Goal: Task Accomplishment & Management: Complete application form

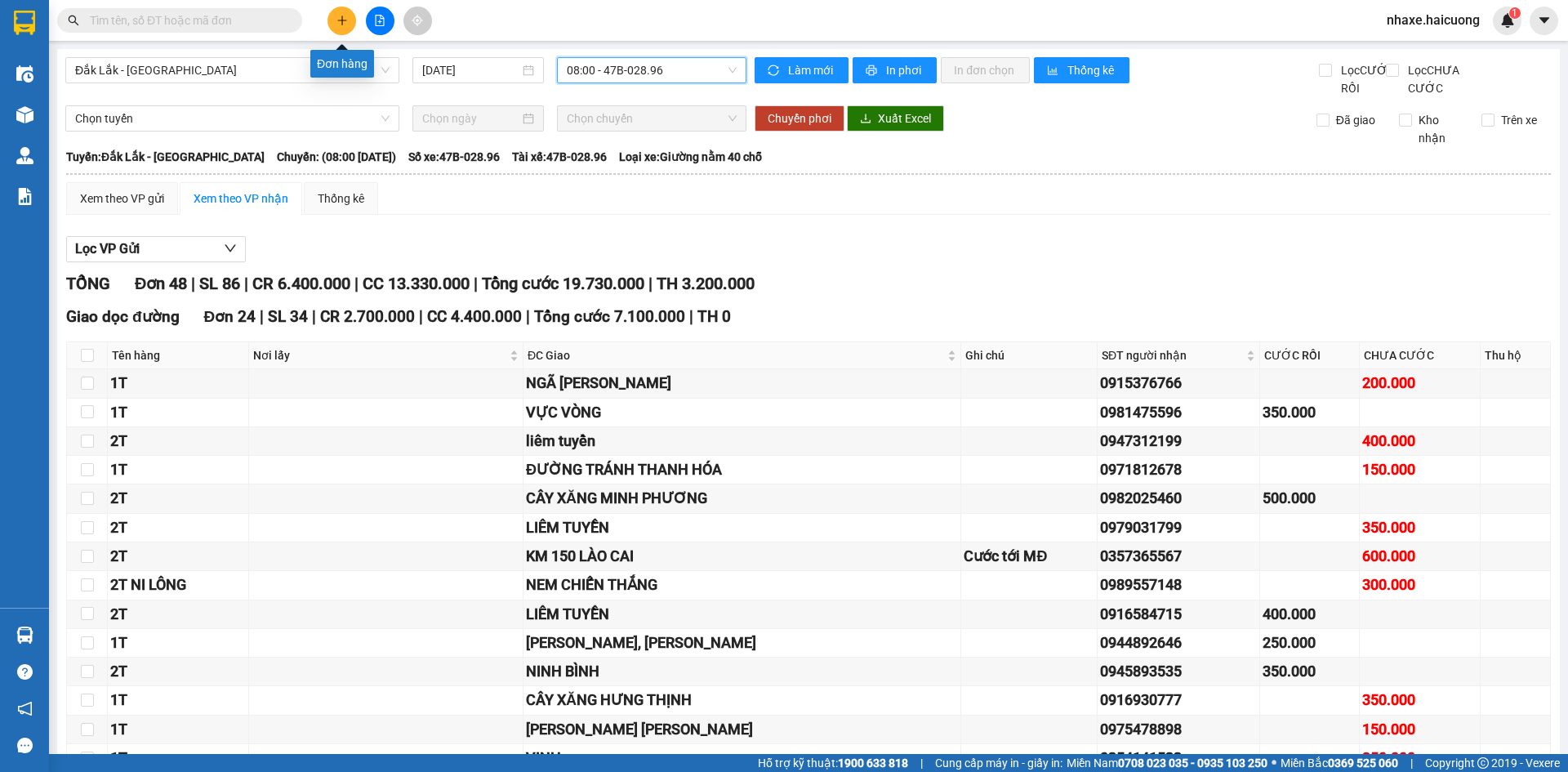
click at [333, 26] on button at bounding box center [342, 21] width 28 height 28
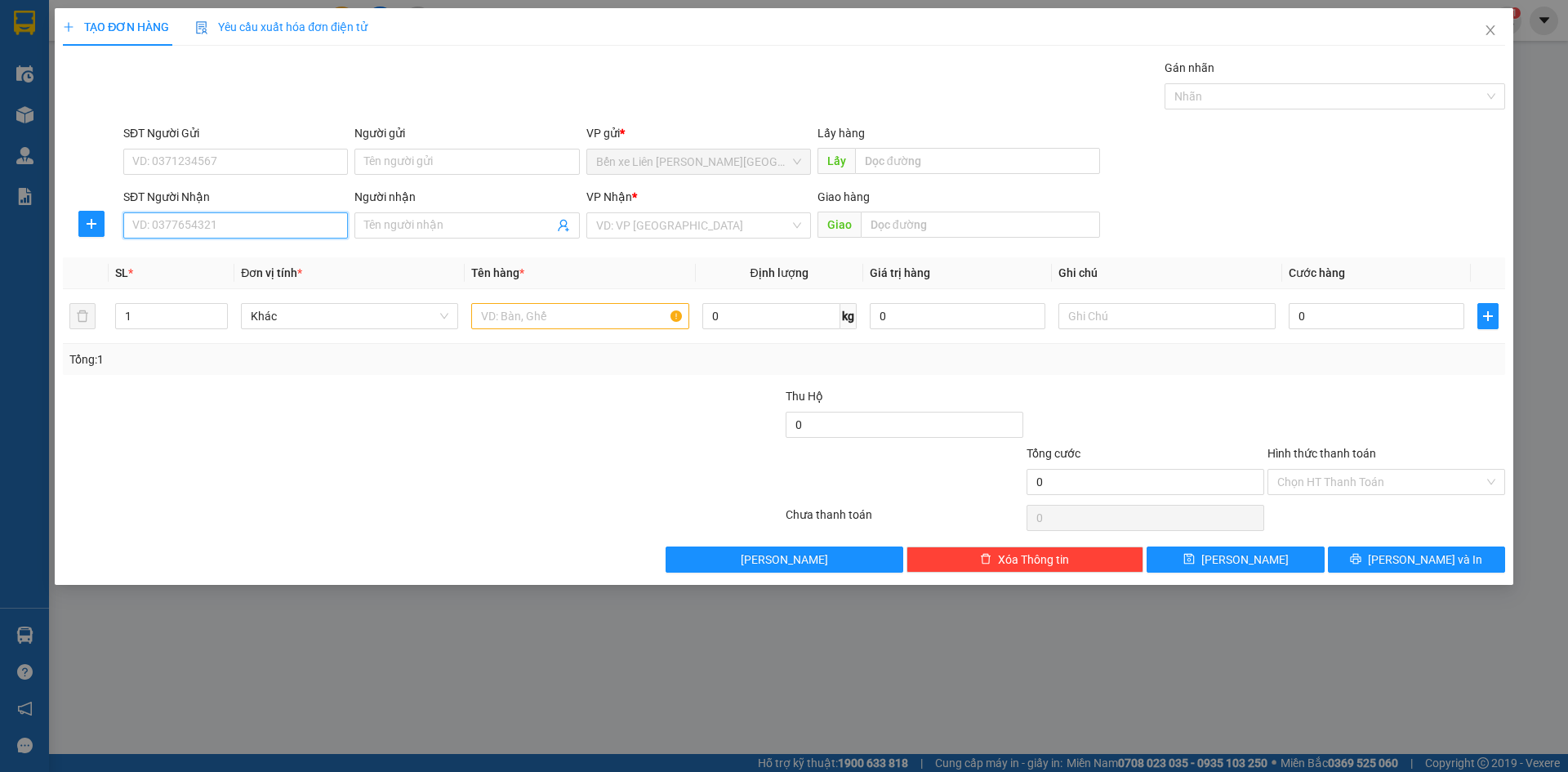
click at [239, 231] on input "SĐT Người Nhận" at bounding box center [235, 226] width 225 height 27
drag, startPoint x: 1170, startPoint y: 687, endPoint x: 1534, endPoint y: 575, distance: 380.8
click at [1170, 686] on div "TẠO ĐƠN HÀNG Yêu cầu xuất [PERSON_NAME] điện tử Transit Pickup Surcharge Ids Tr…" at bounding box center [784, 386] width 1568 height 772
click at [1488, 20] on span "Close" at bounding box center [1490, 31] width 46 height 46
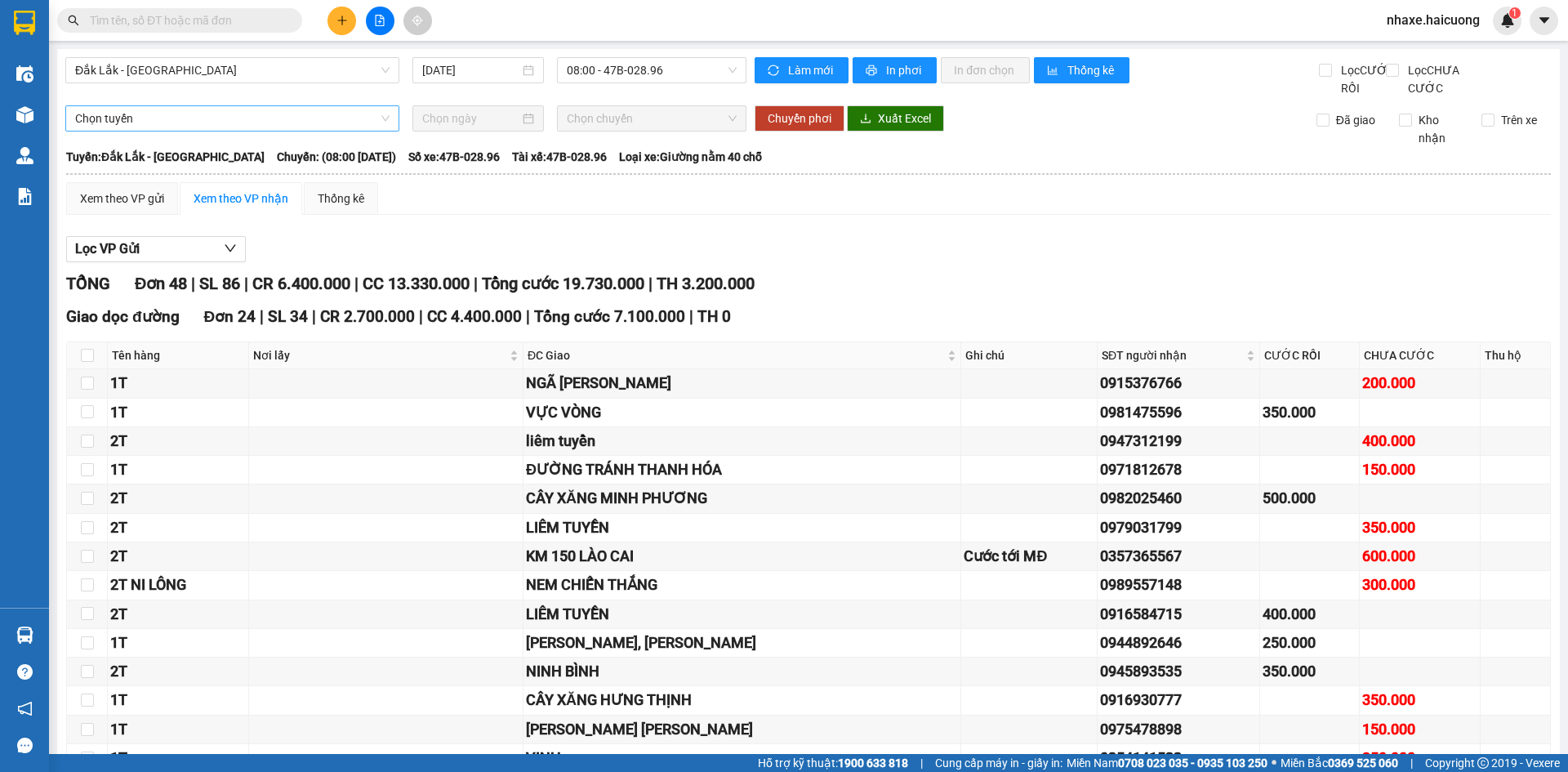
click at [380, 131] on span "Chọn tuyến" at bounding box center [232, 119] width 314 height 25
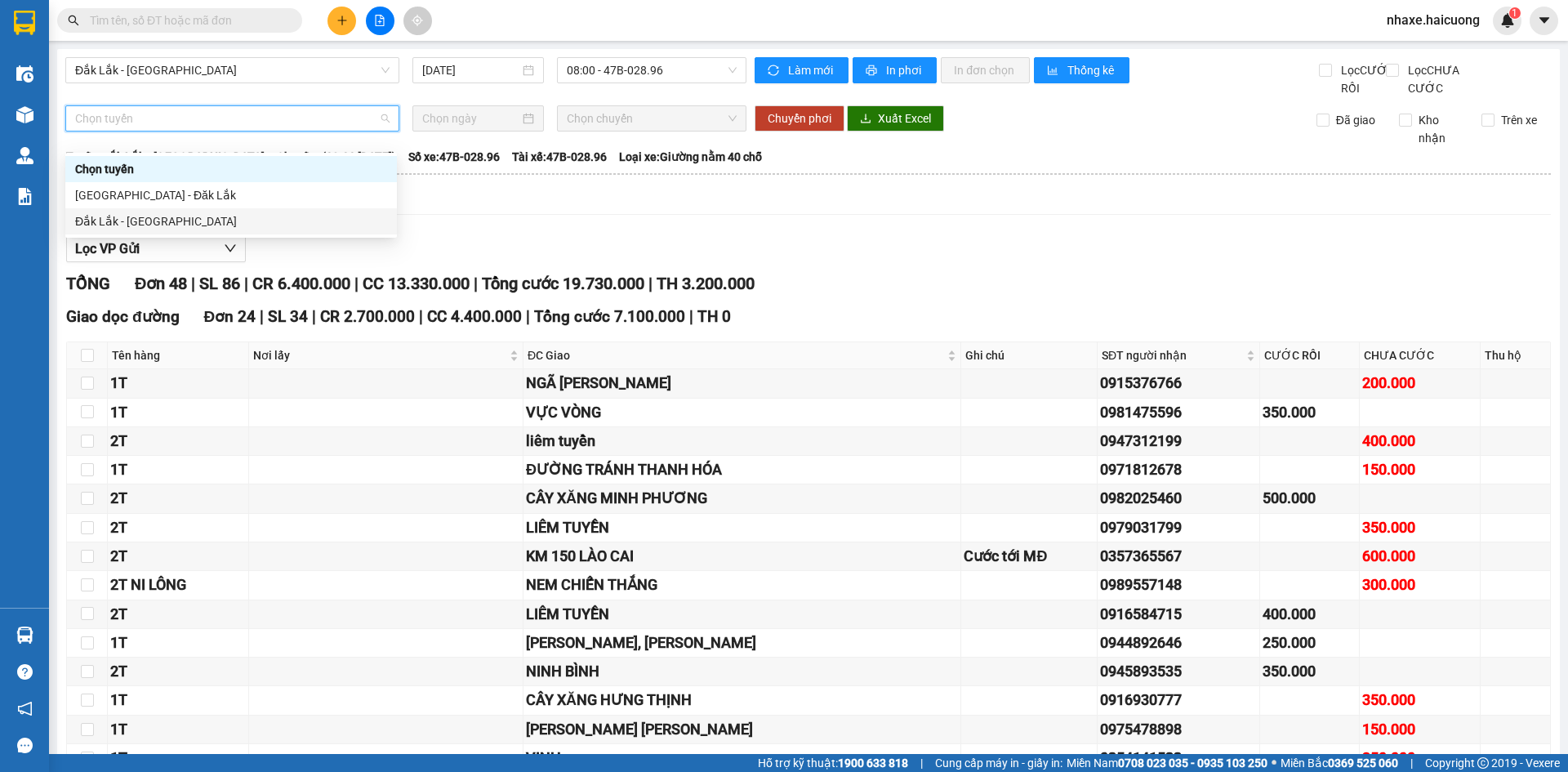
click at [124, 226] on div "Đắk Lắk - [GEOGRAPHIC_DATA]" at bounding box center [231, 221] width 312 height 18
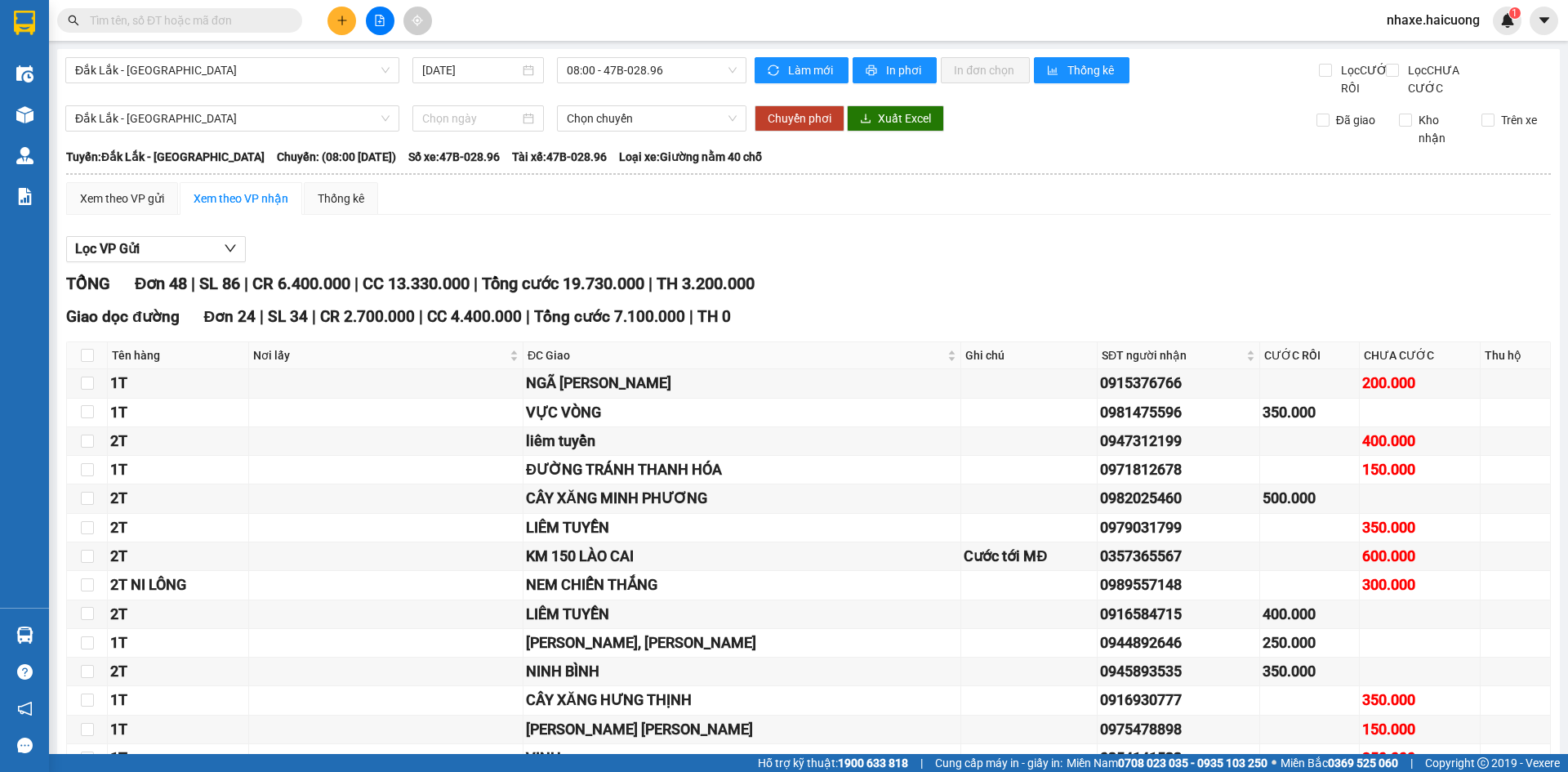
click at [340, 21] on icon "plus" at bounding box center [342, 20] width 9 height 1
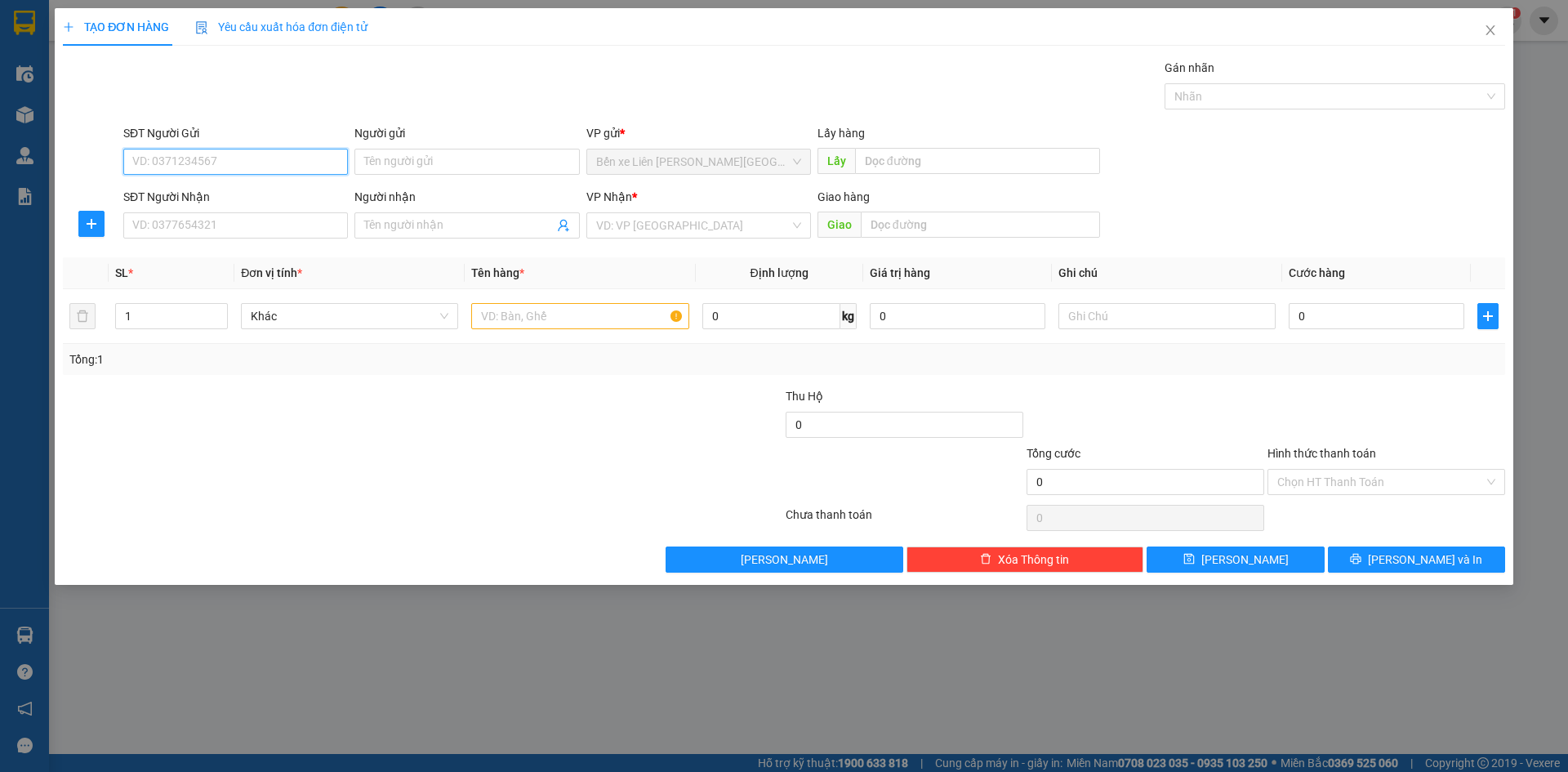
click at [286, 162] on input "SĐT Người Gửi" at bounding box center [235, 162] width 225 height 27
click at [188, 224] on input "SĐT Người Nhận" at bounding box center [235, 226] width 225 height 27
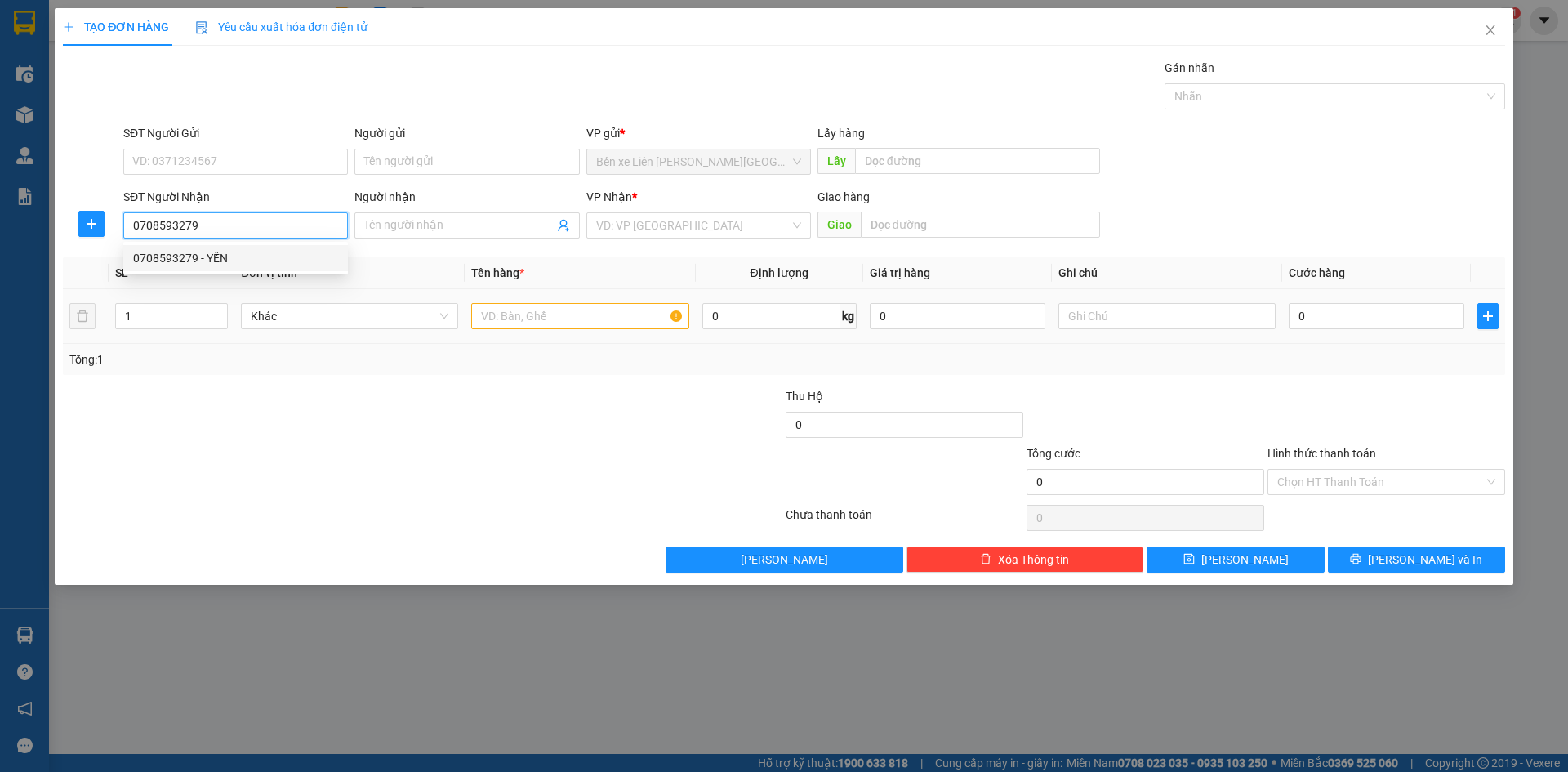
type input "0708593279"
click at [527, 318] on input "text" at bounding box center [580, 316] width 217 height 27
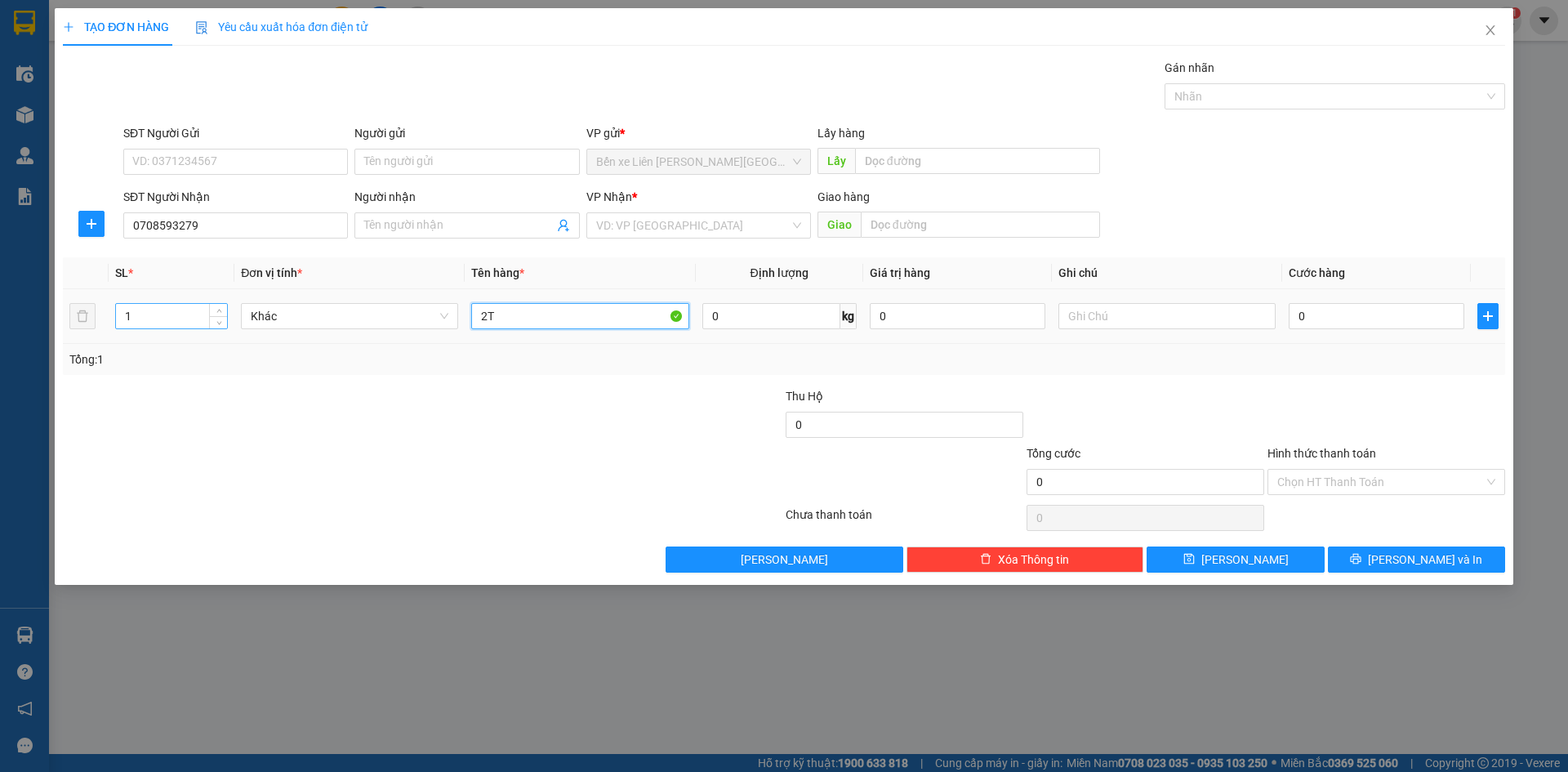
type input "2T"
click at [178, 323] on input "1" at bounding box center [172, 316] width 111 height 25
type input "2"
click at [907, 217] on input "text" at bounding box center [980, 225] width 240 height 27
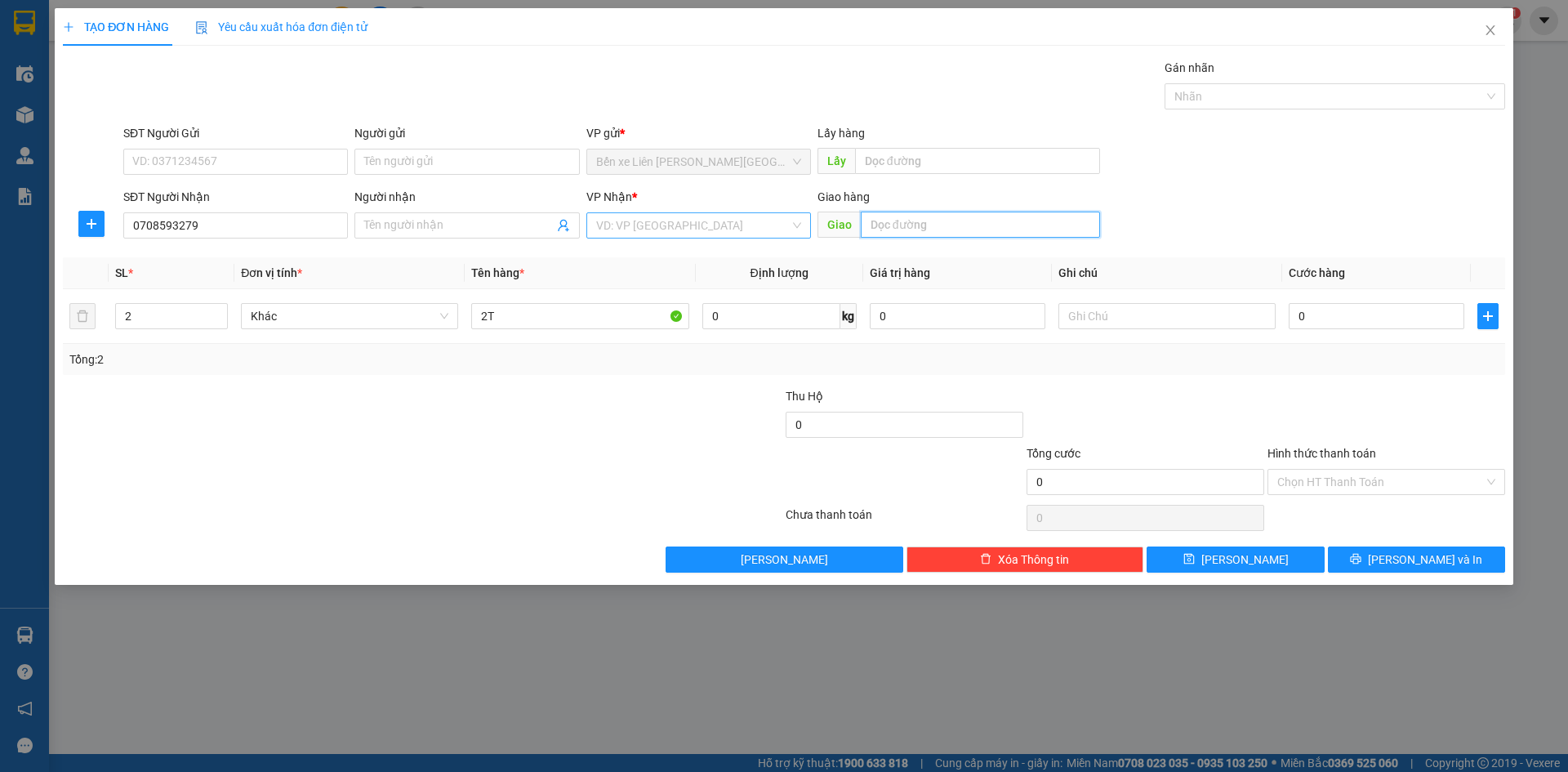
click at [796, 225] on div "VD: VP [GEOGRAPHIC_DATA]" at bounding box center [698, 226] width 225 height 27
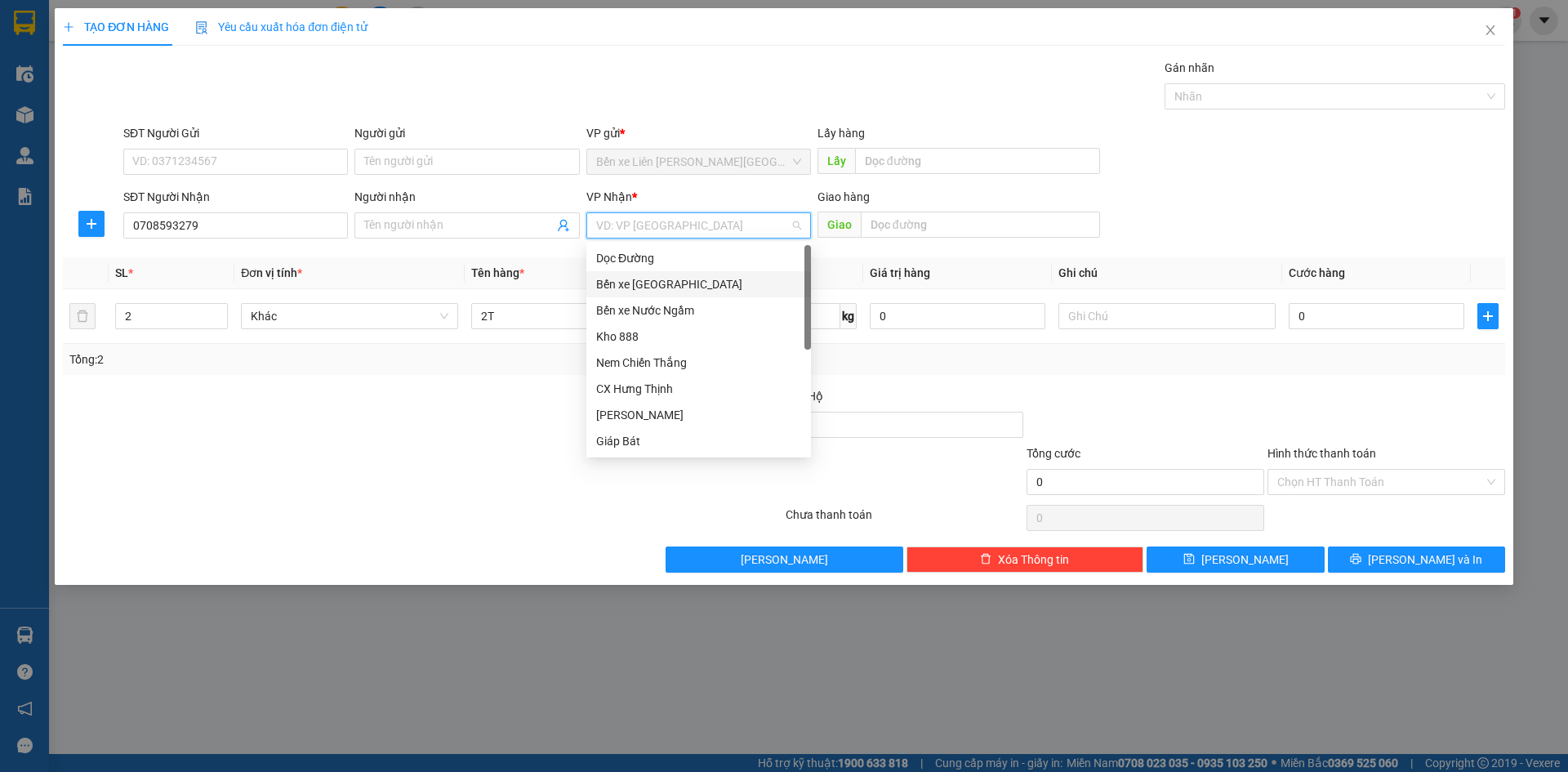
click at [682, 291] on div "Bến xe [GEOGRAPHIC_DATA]" at bounding box center [698, 284] width 205 height 18
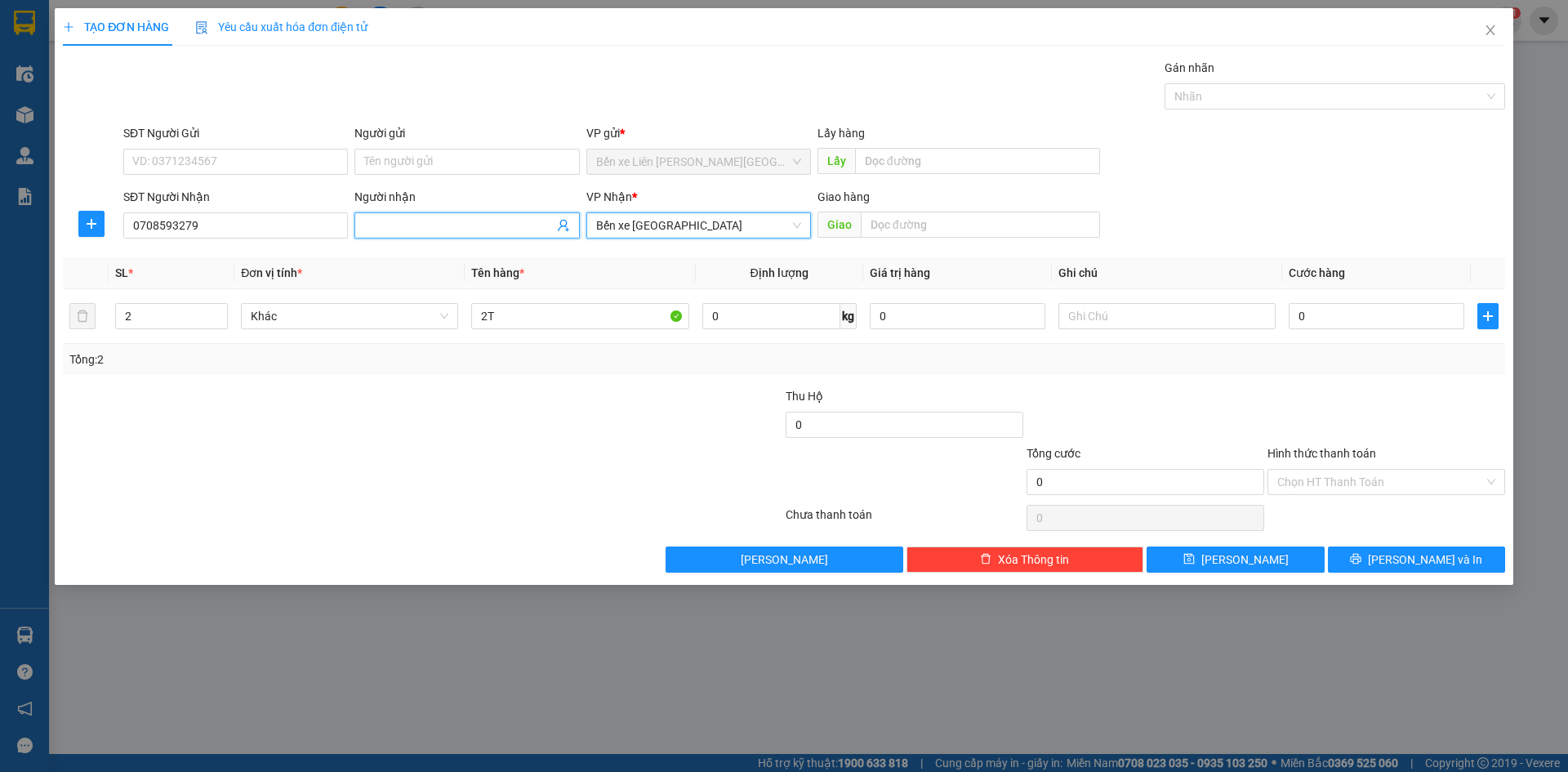
click at [486, 227] on input "Người nhận" at bounding box center [458, 226] width 188 height 18
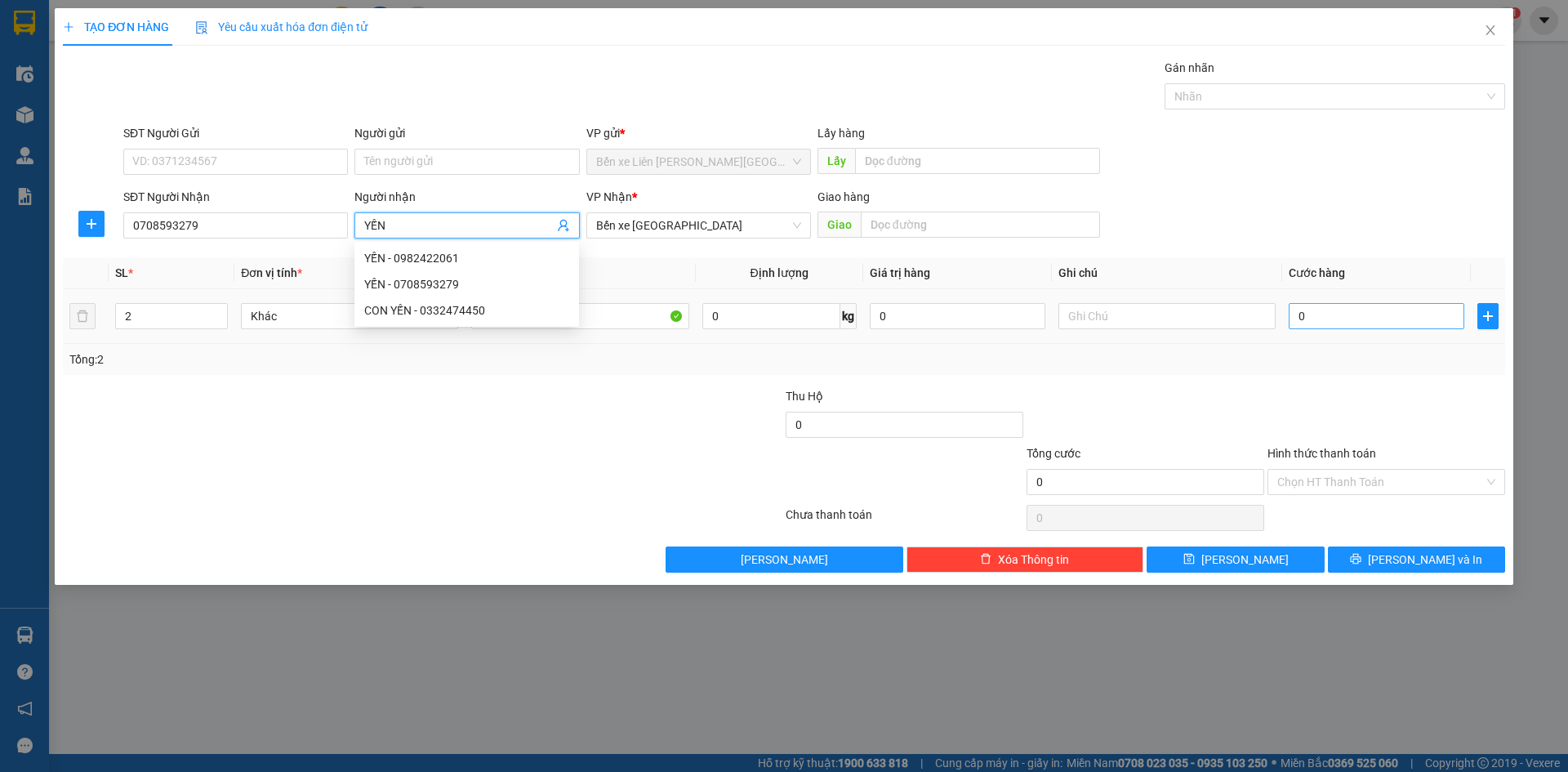
type input "YẾN"
click at [1393, 308] on input "0" at bounding box center [1376, 316] width 176 height 27
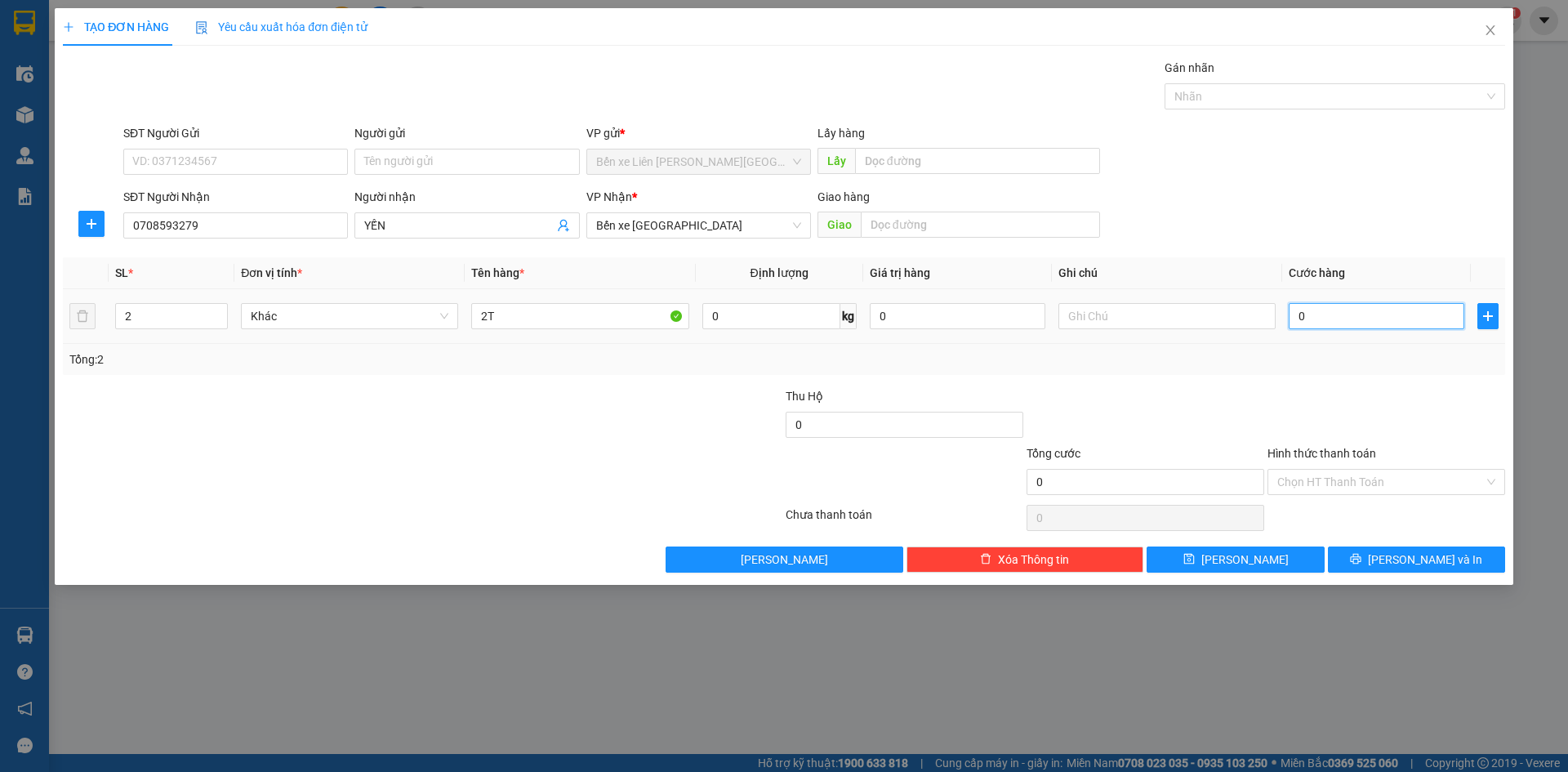
type input "5"
type input "50"
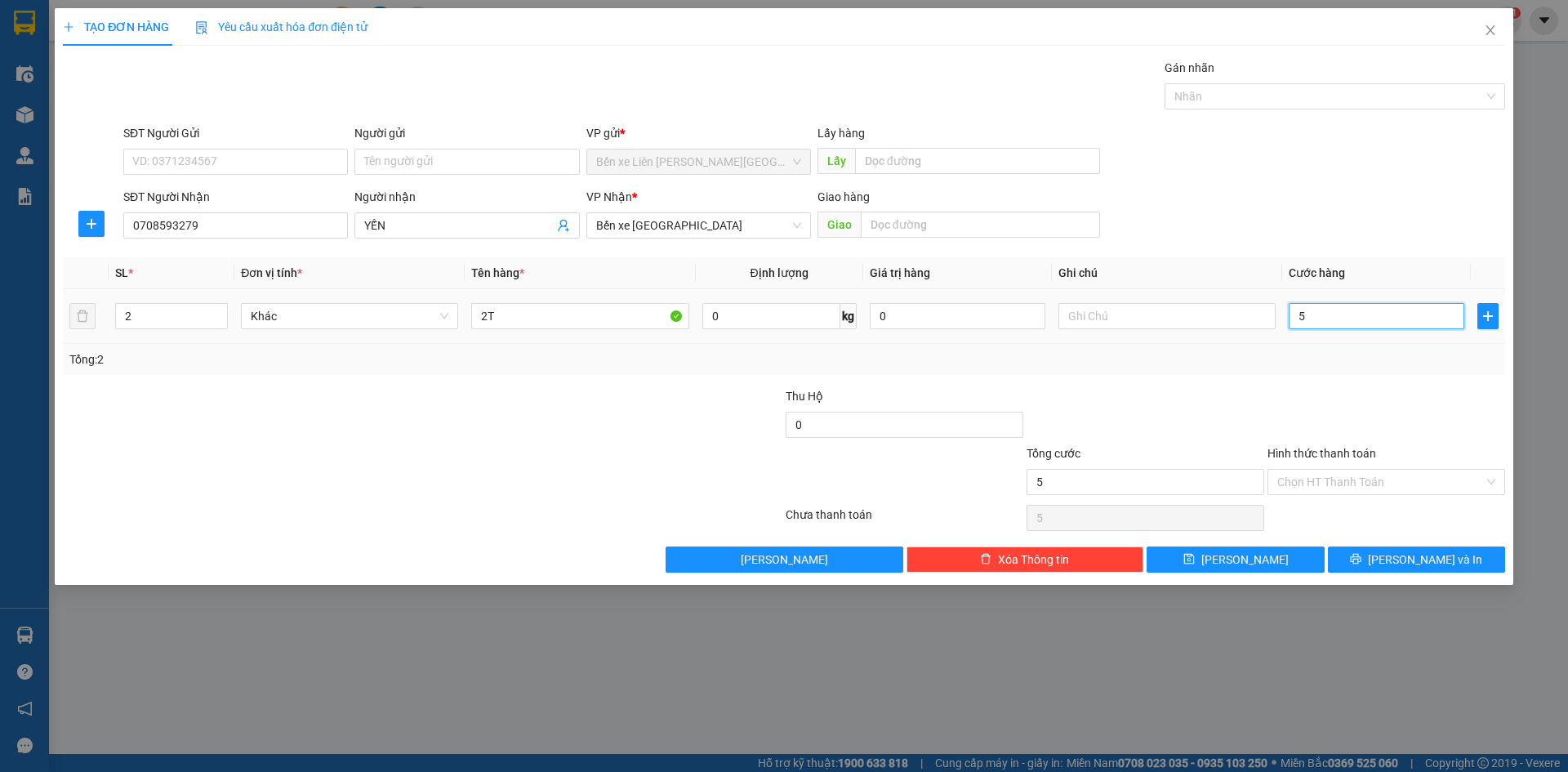
type input "50"
type input "500"
type input "5.000"
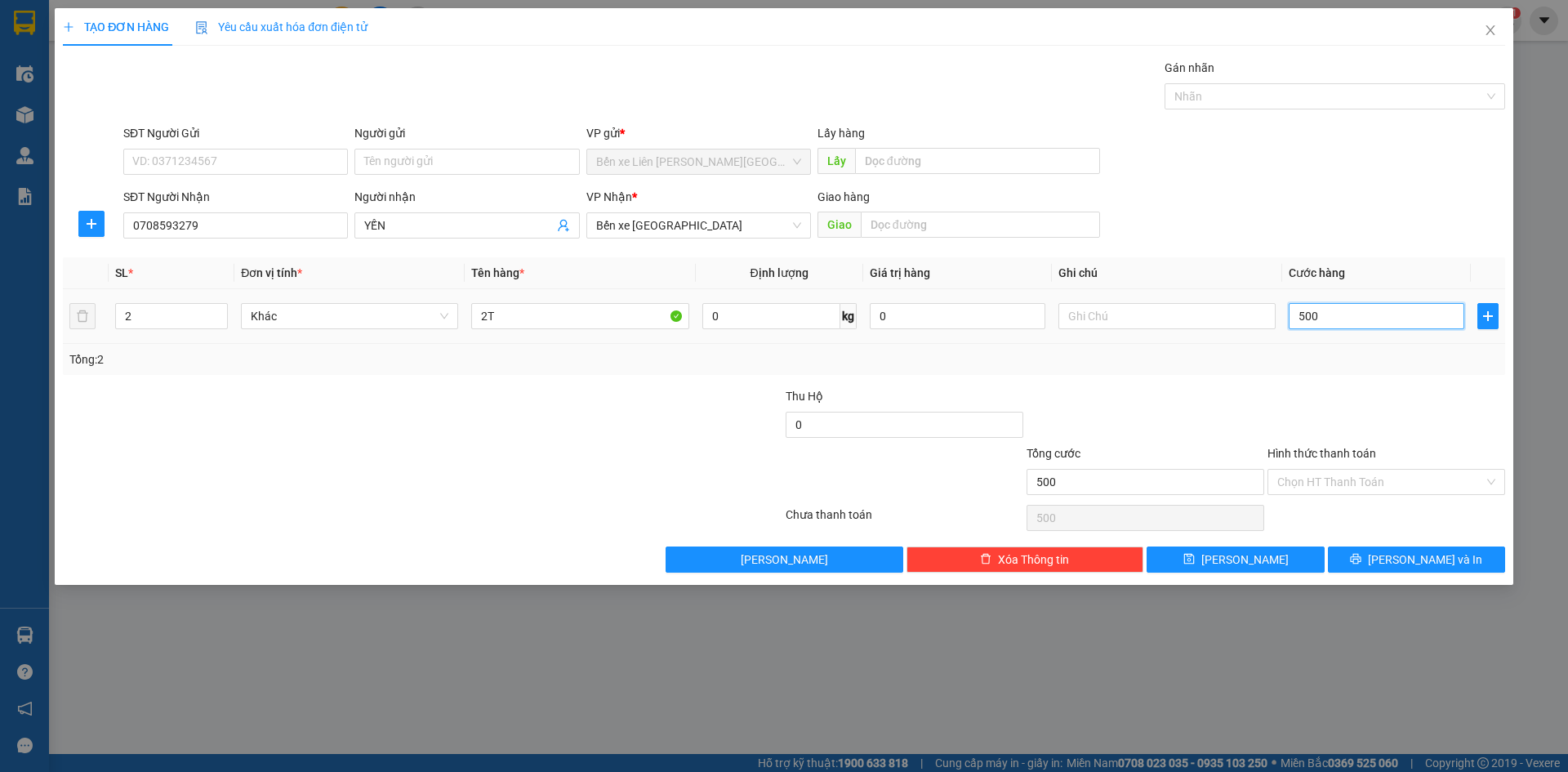
type input "5.000"
type input "50.000"
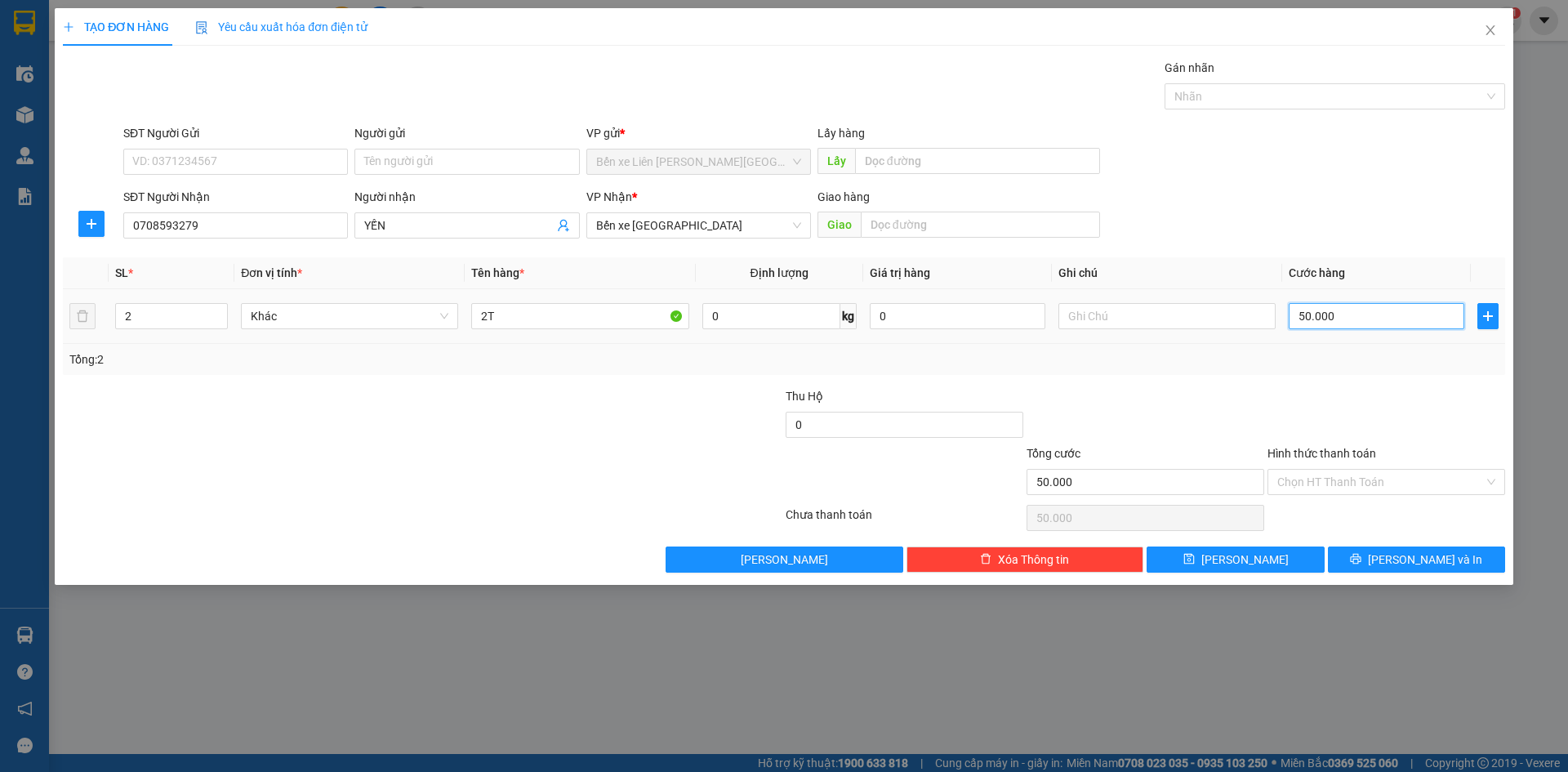
type input "500.000"
click at [1312, 479] on input "Hình thức thanh toán" at bounding box center [1380, 482] width 206 height 25
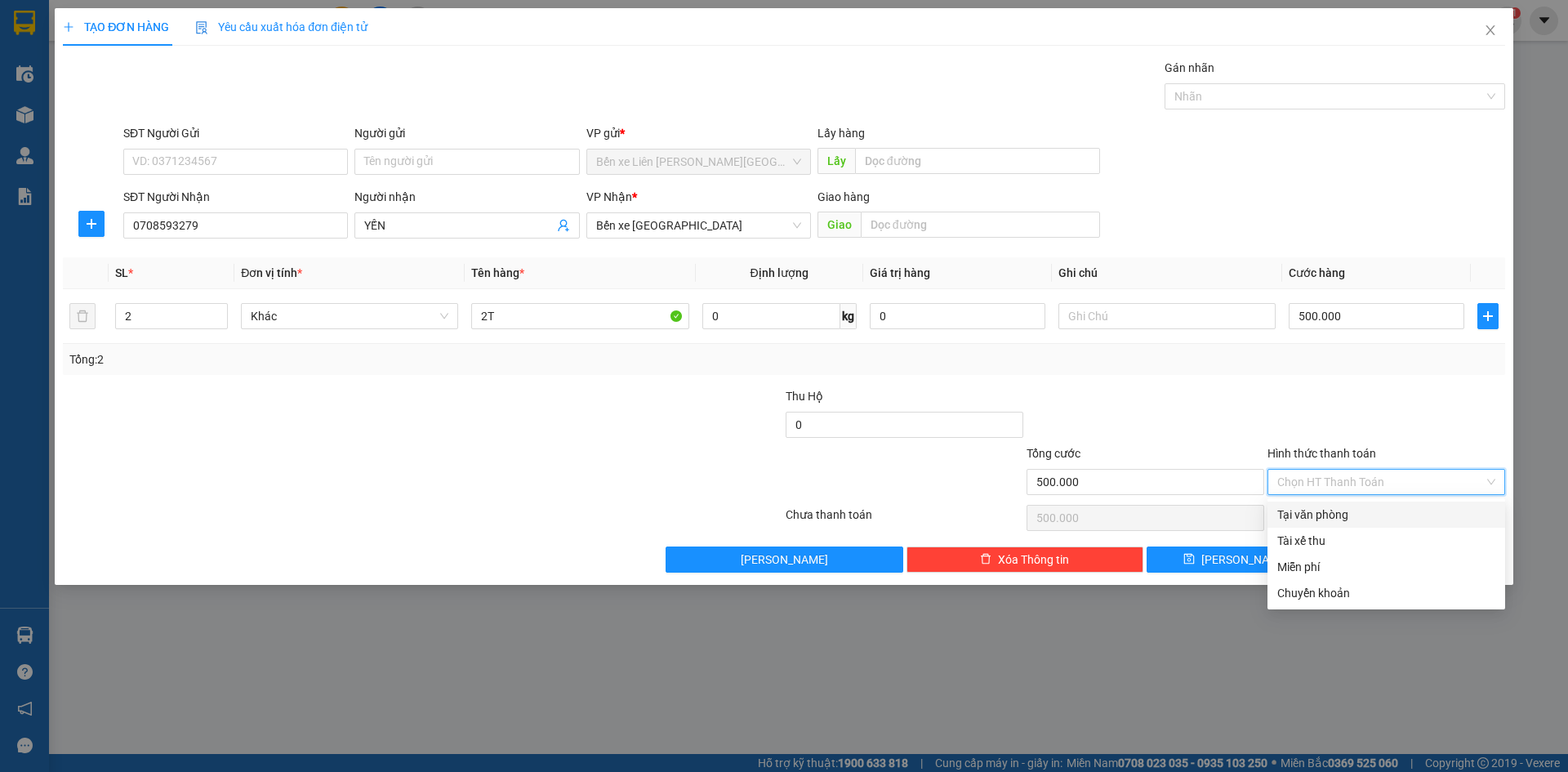
click at [1312, 479] on input "Hình thức thanh toán" at bounding box center [1380, 482] width 206 height 25
click at [1507, 472] on div "TẠO ĐƠN HÀNG Yêu cầu xuất [PERSON_NAME] điện tử Transit Pickup Surcharge Ids Tr…" at bounding box center [784, 296] width 1459 height 576
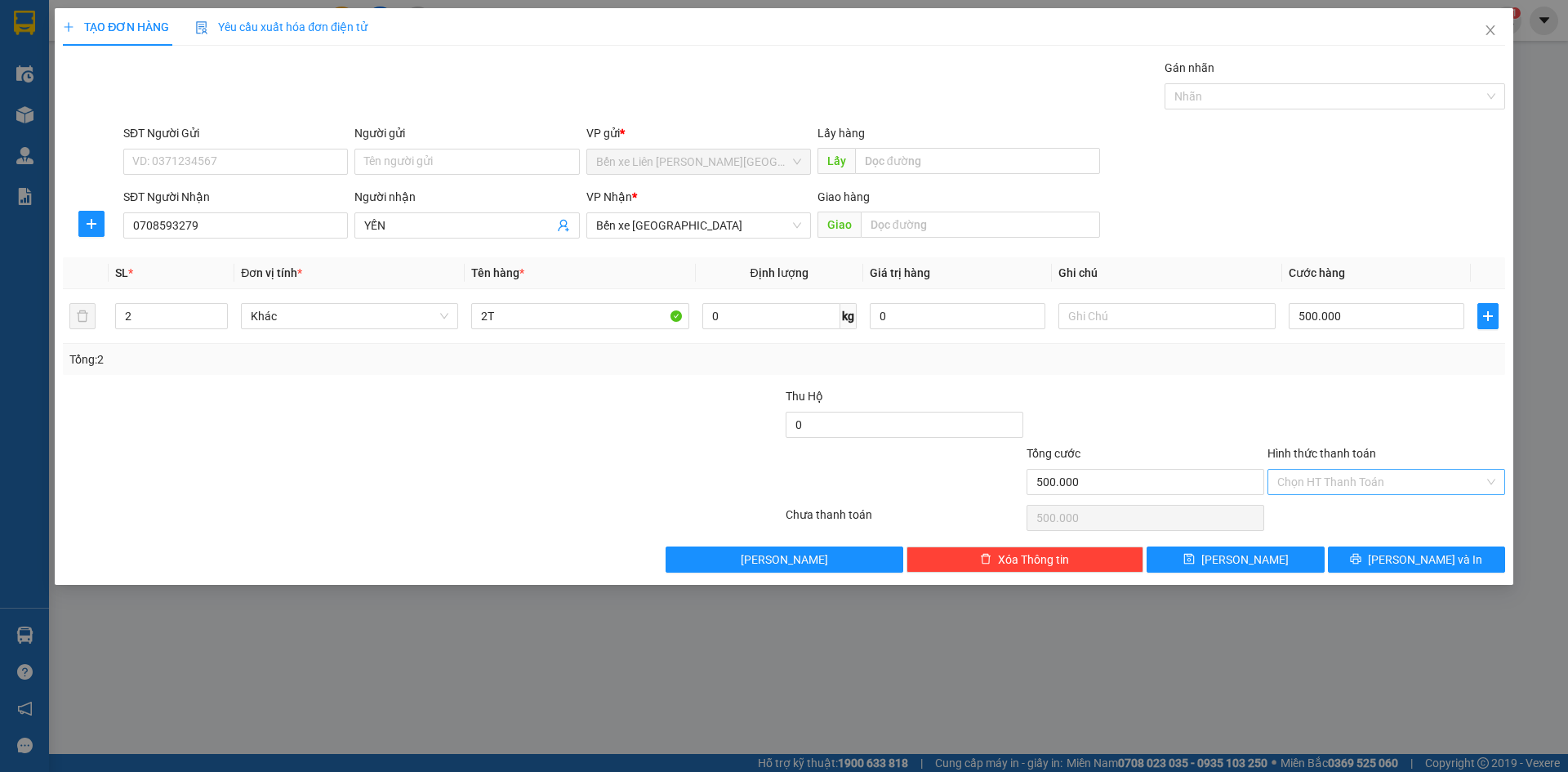
click at [1495, 476] on div "Chọn HT Thanh Toán" at bounding box center [1386, 482] width 238 height 27
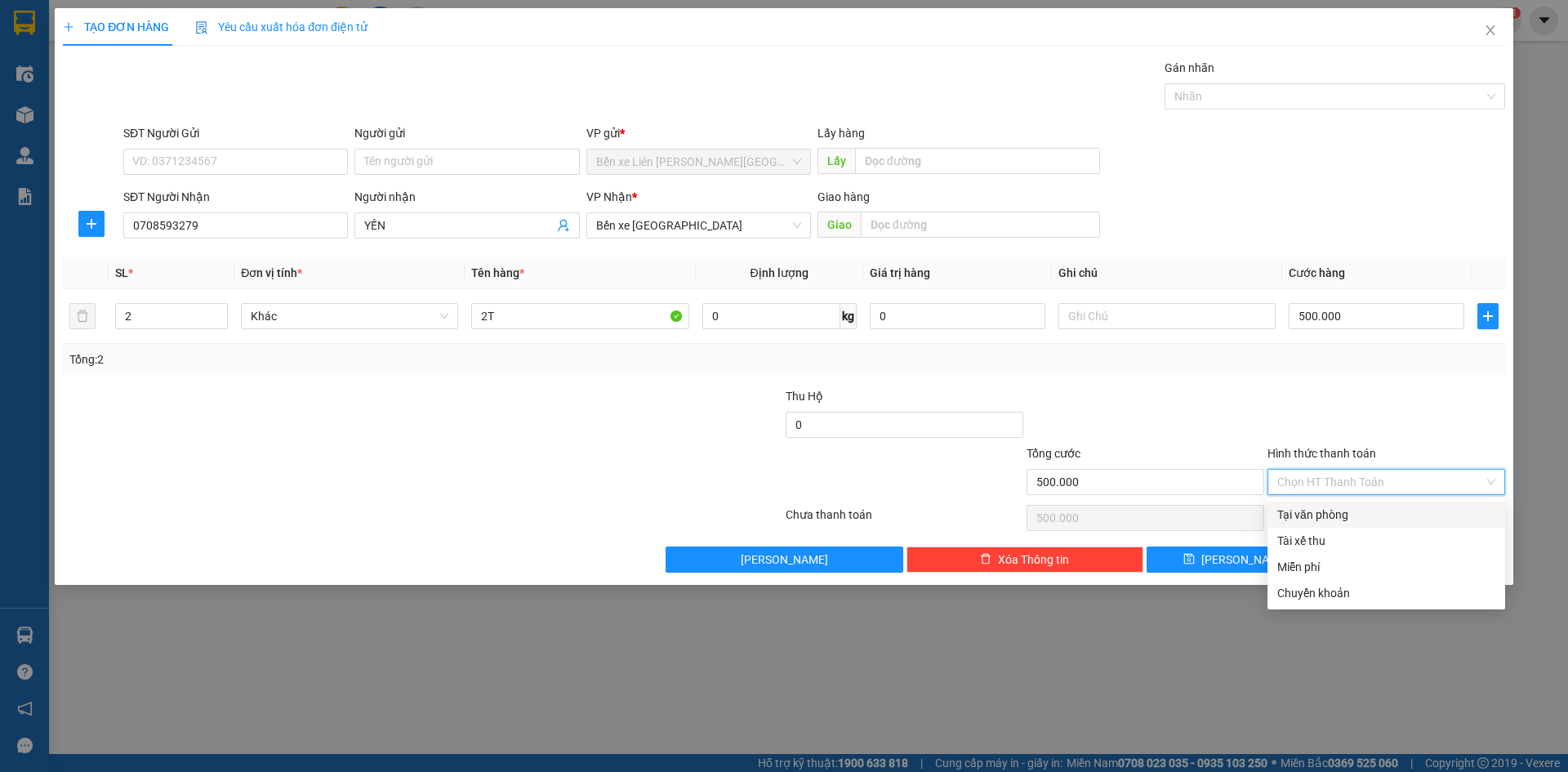
click at [1494, 475] on div "Chọn HT Thanh Toán" at bounding box center [1386, 482] width 238 height 27
click at [978, 633] on div "TẠO ĐƠN HÀNG Yêu cầu xuất [PERSON_NAME] điện tử Transit Pickup Surcharge Ids Tr…" at bounding box center [784, 386] width 1568 height 772
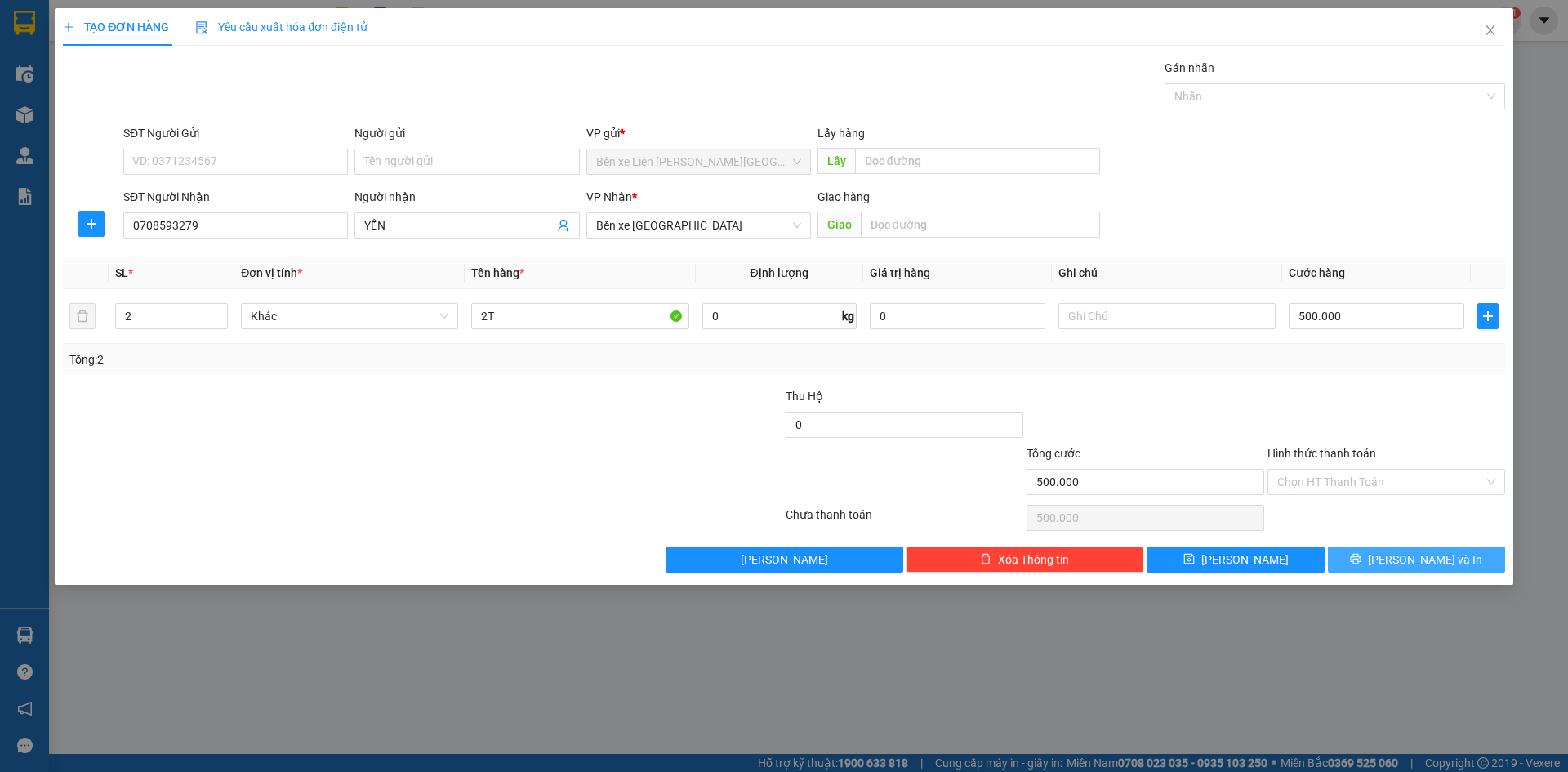
click at [1454, 558] on button "[PERSON_NAME] và In" at bounding box center [1416, 560] width 177 height 27
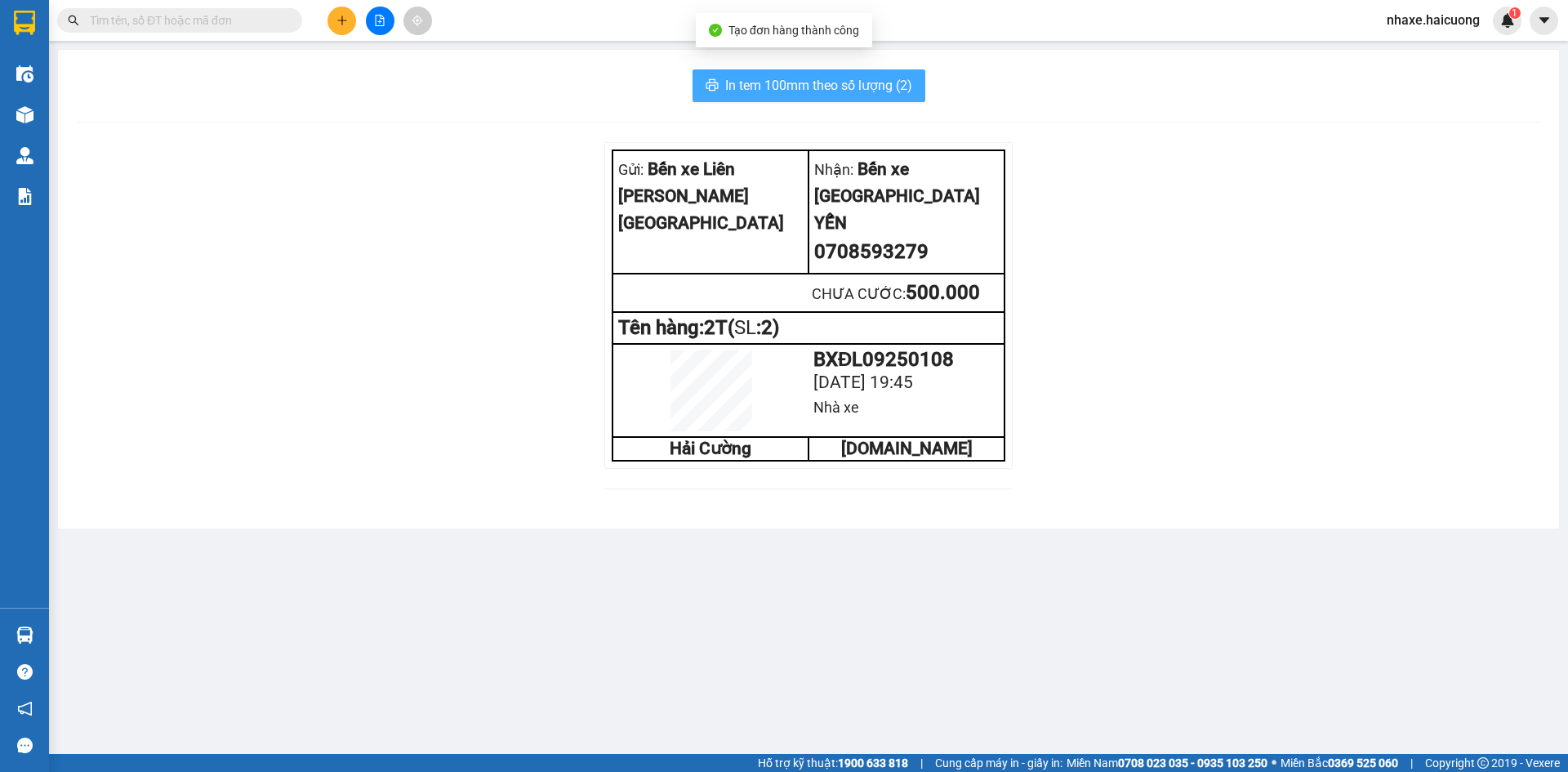
click at [794, 79] on span "In tem 100mm theo số lượng (2)" at bounding box center [819, 85] width 187 height 21
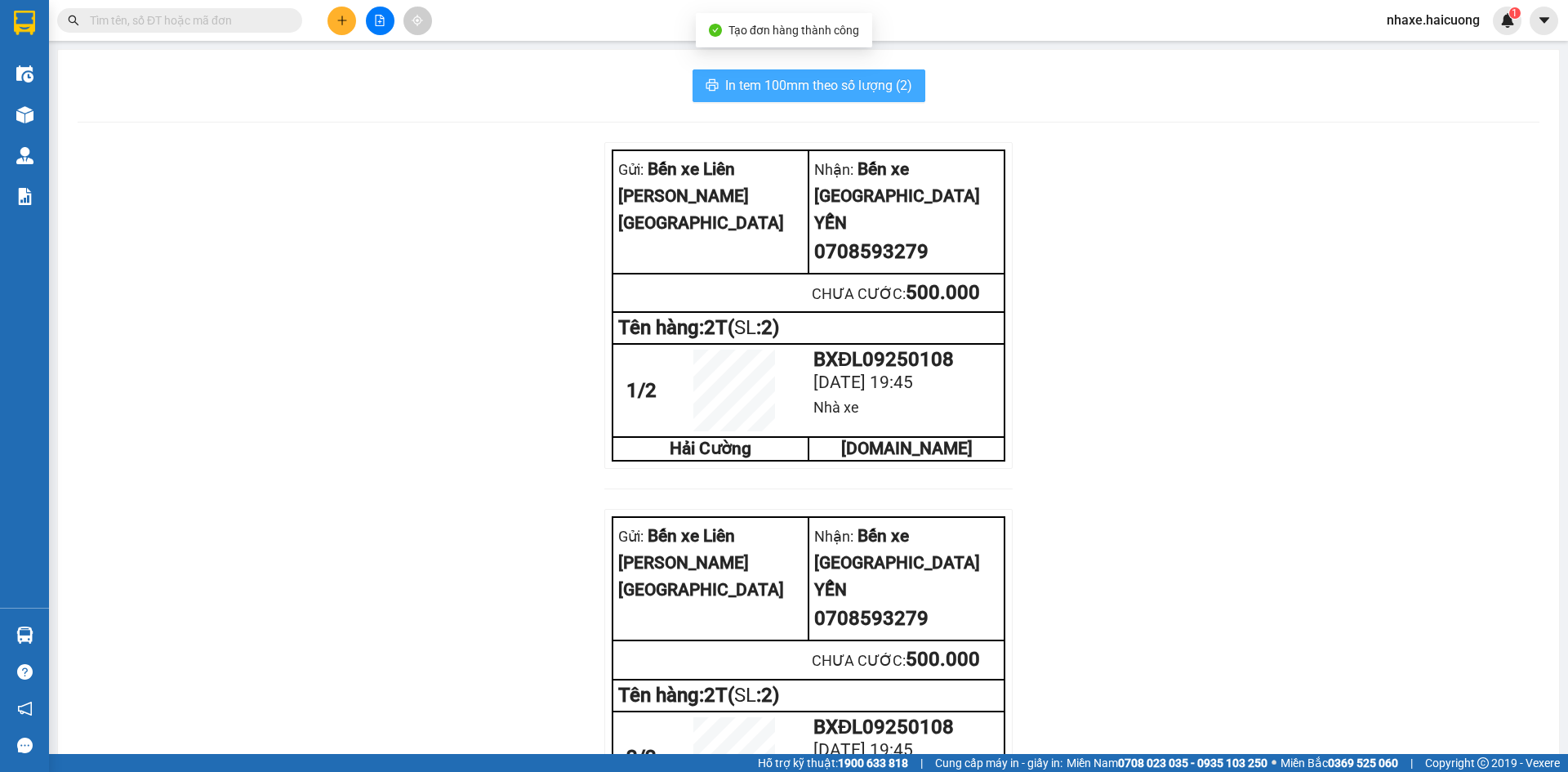
click at [879, 100] on button "In tem 100mm theo số lượng (2)" at bounding box center [808, 85] width 233 height 32
click at [866, 80] on span "In tem 100mm theo số lượng (2)" at bounding box center [819, 85] width 187 height 21
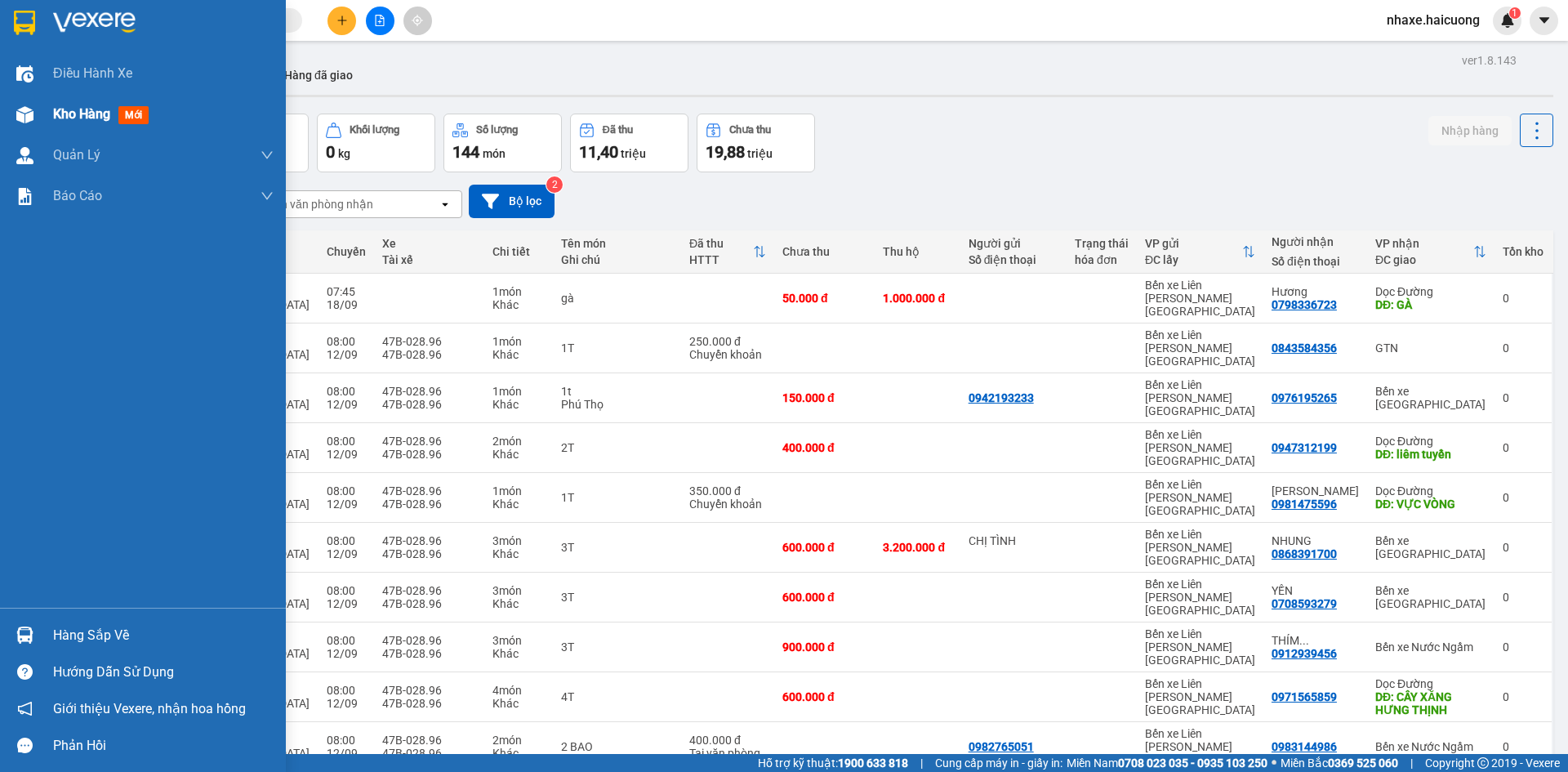
click at [21, 114] on img at bounding box center [25, 114] width 17 height 17
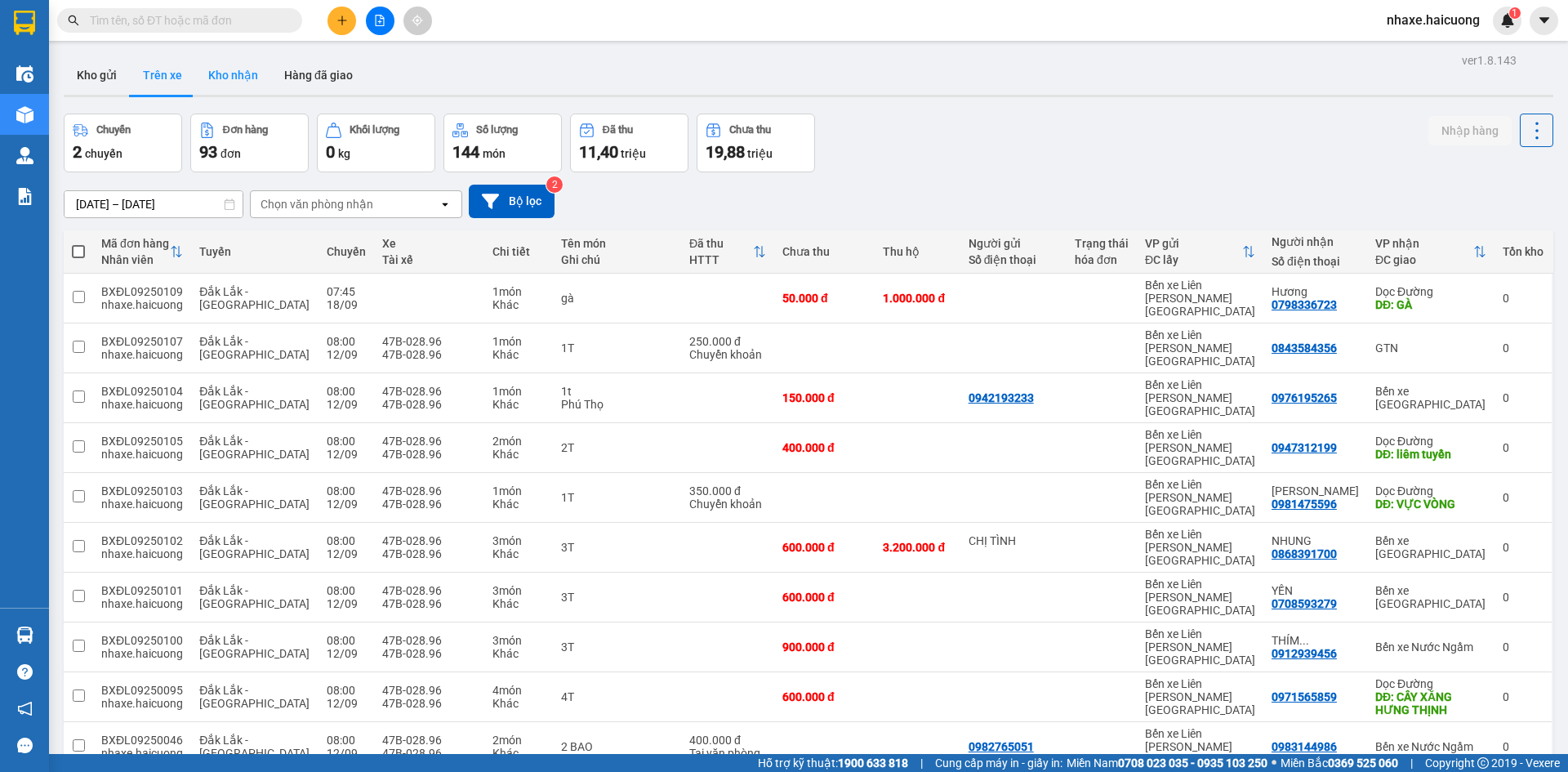
click at [225, 64] on button "Kho nhận" at bounding box center [233, 75] width 76 height 39
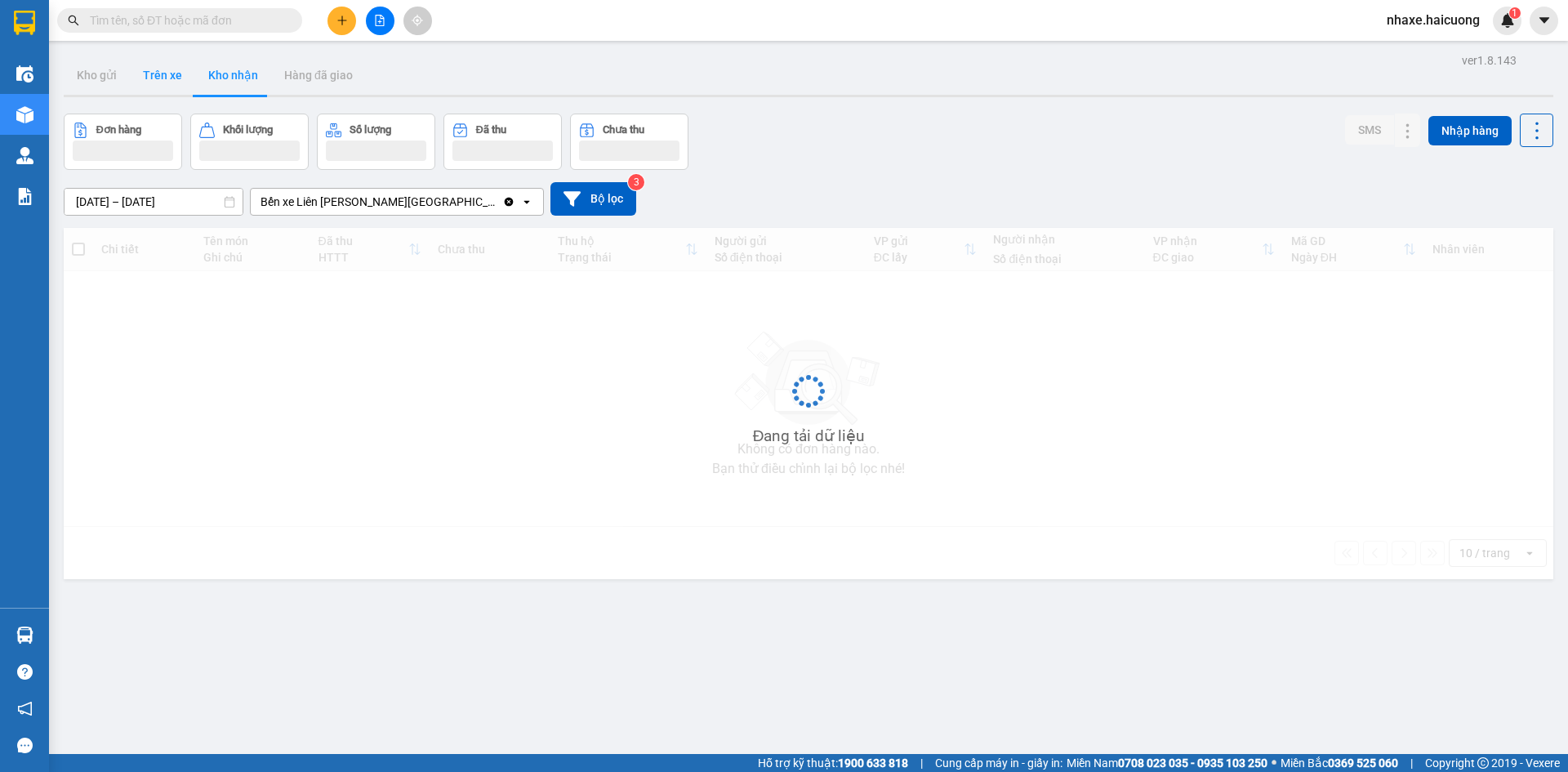
click at [165, 90] on button "Trên xe" at bounding box center [163, 75] width 66 height 39
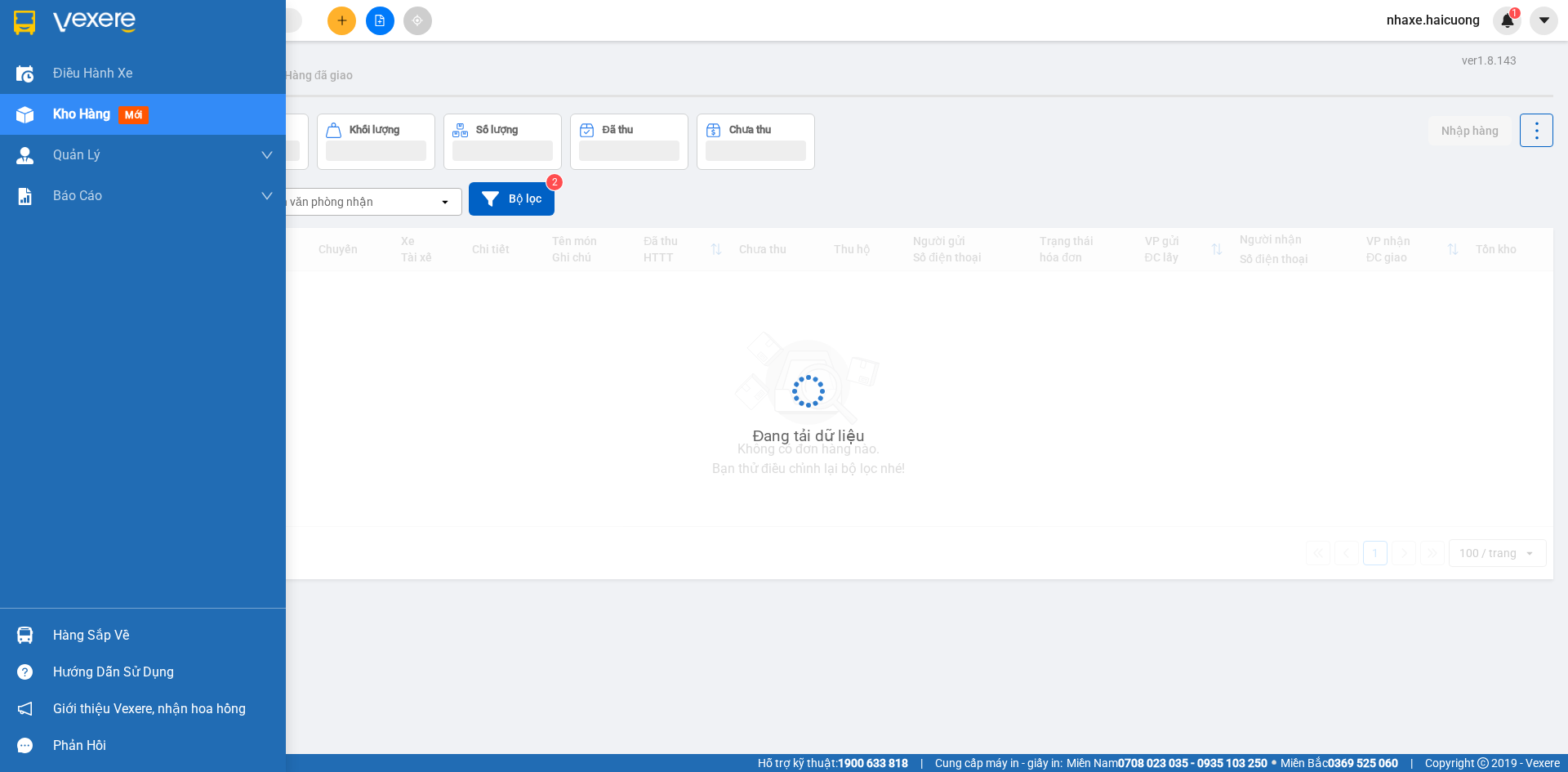
click at [37, 122] on div at bounding box center [25, 114] width 28 height 28
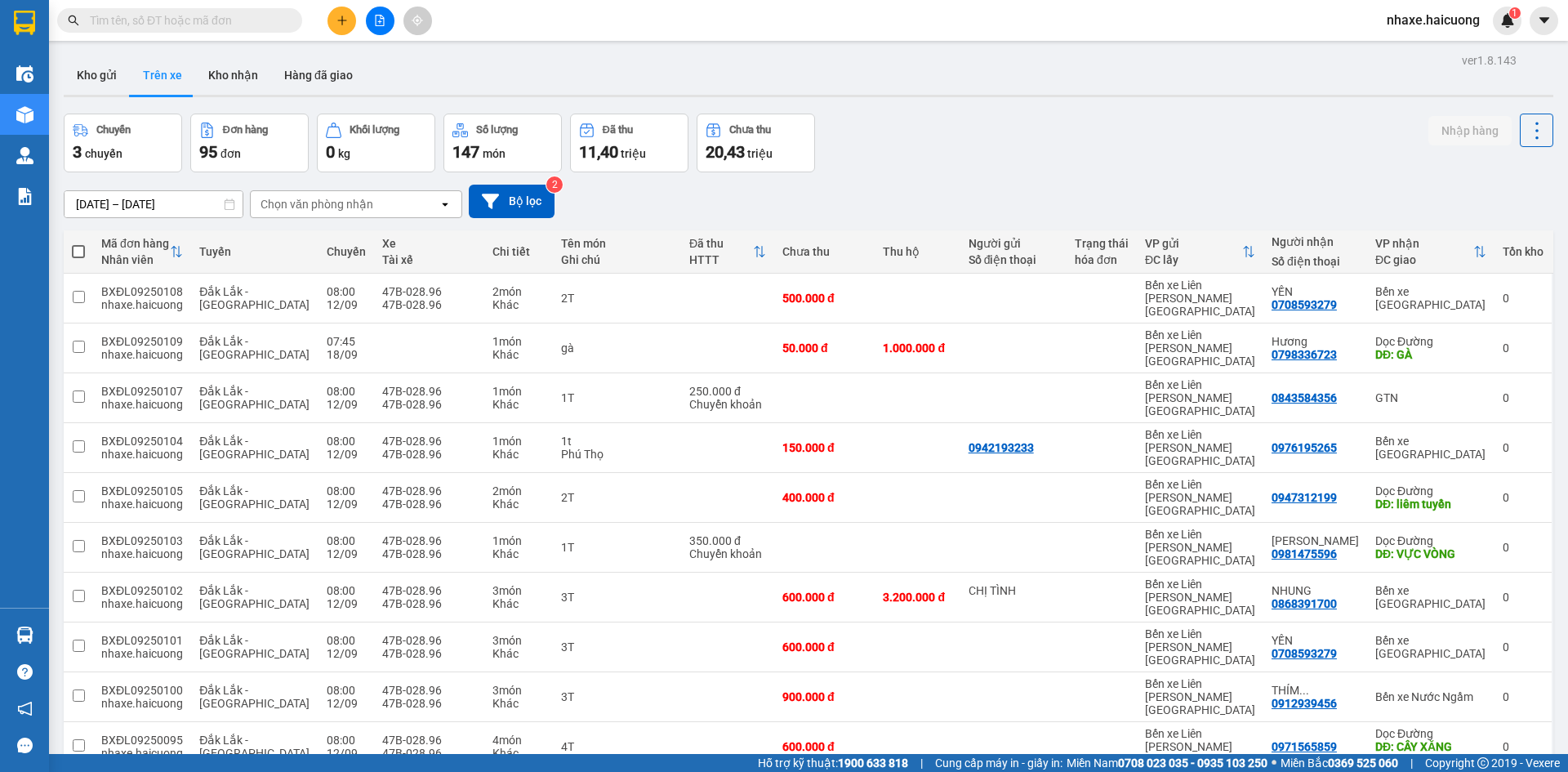
click at [381, 26] on icon "file-add" at bounding box center [380, 21] width 9 height 12
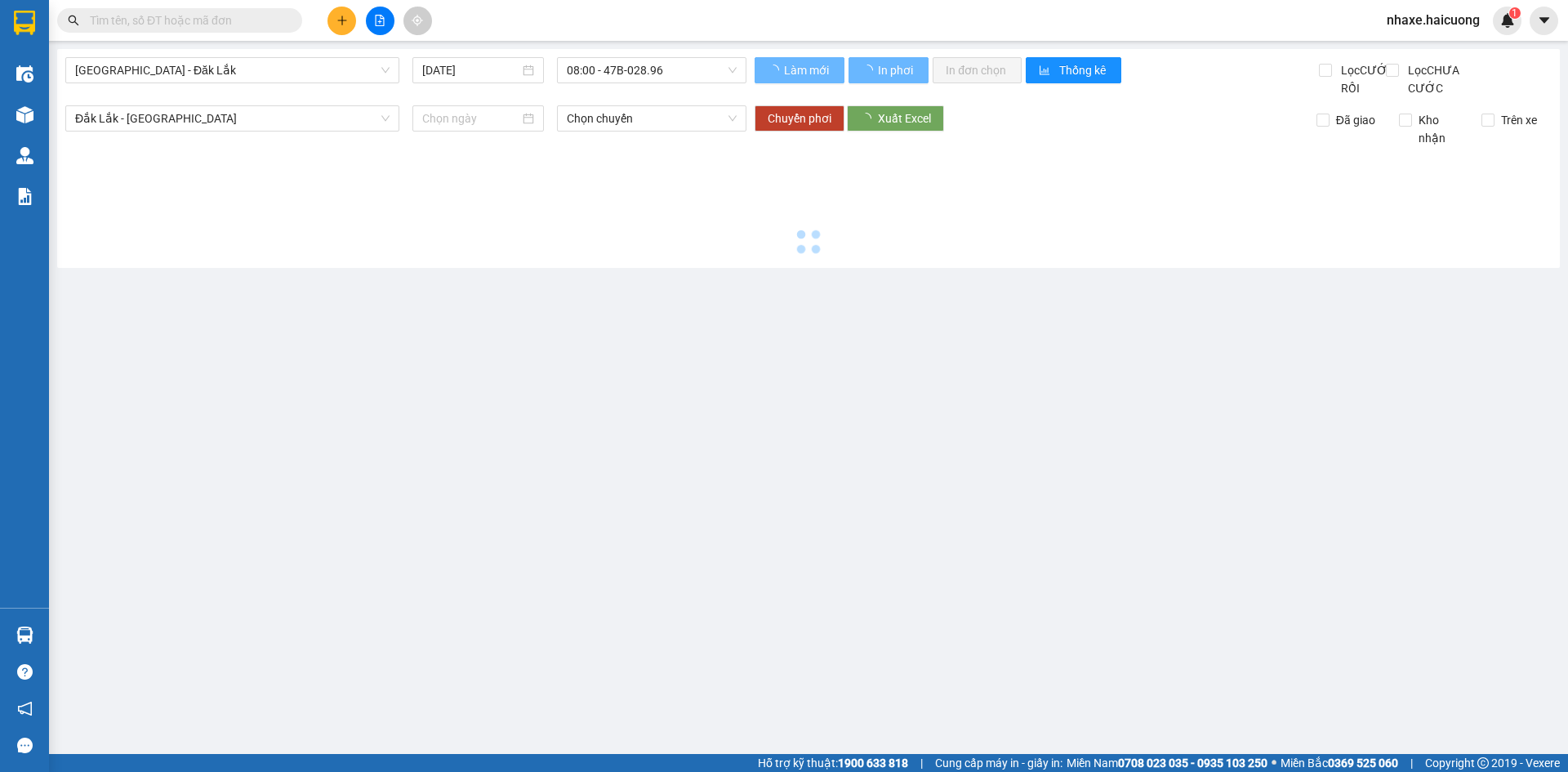
type input "[DATE]"
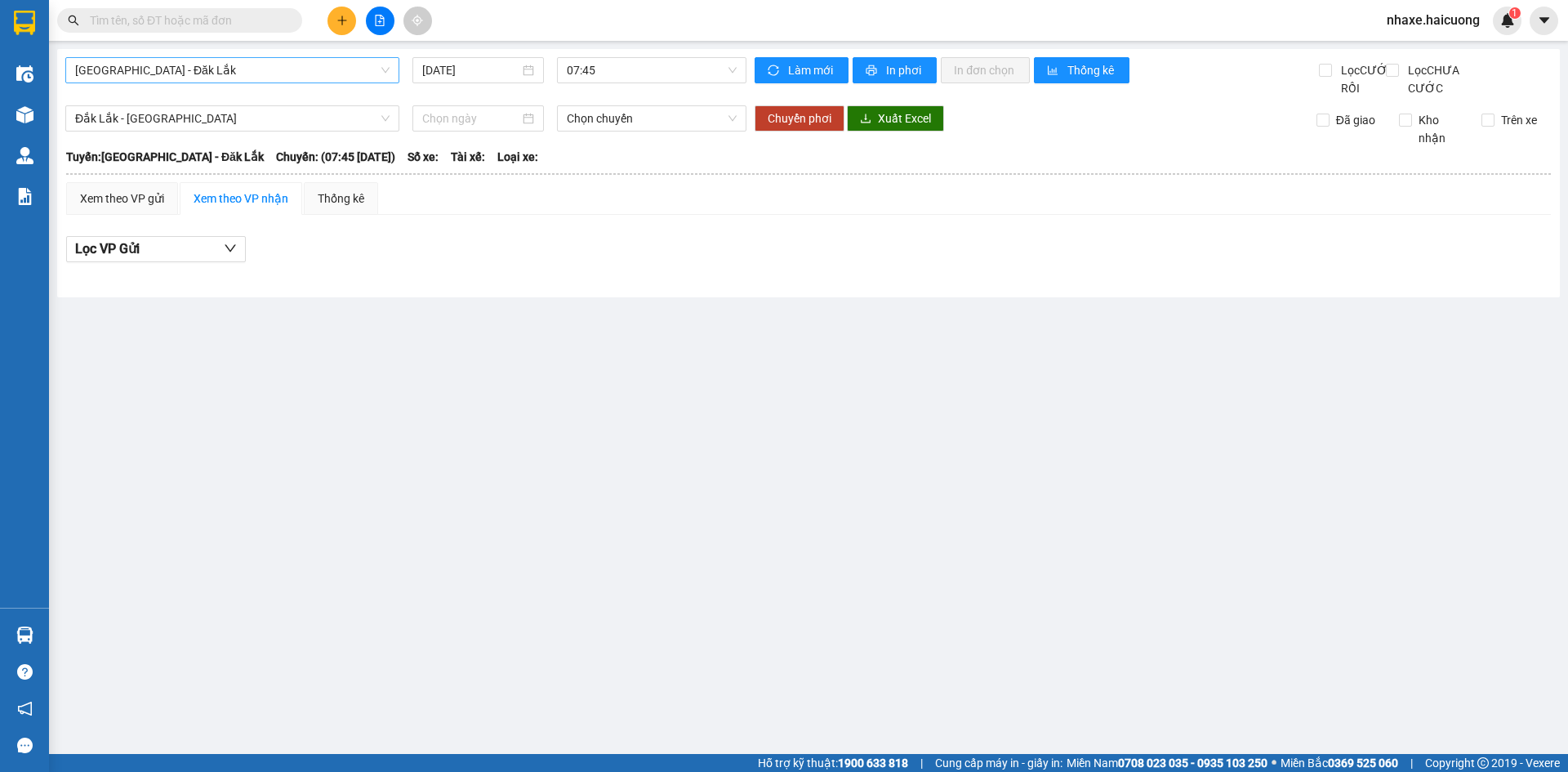
click at [381, 75] on span "[GEOGRAPHIC_DATA] - Đăk Lắk" at bounding box center [232, 70] width 314 height 25
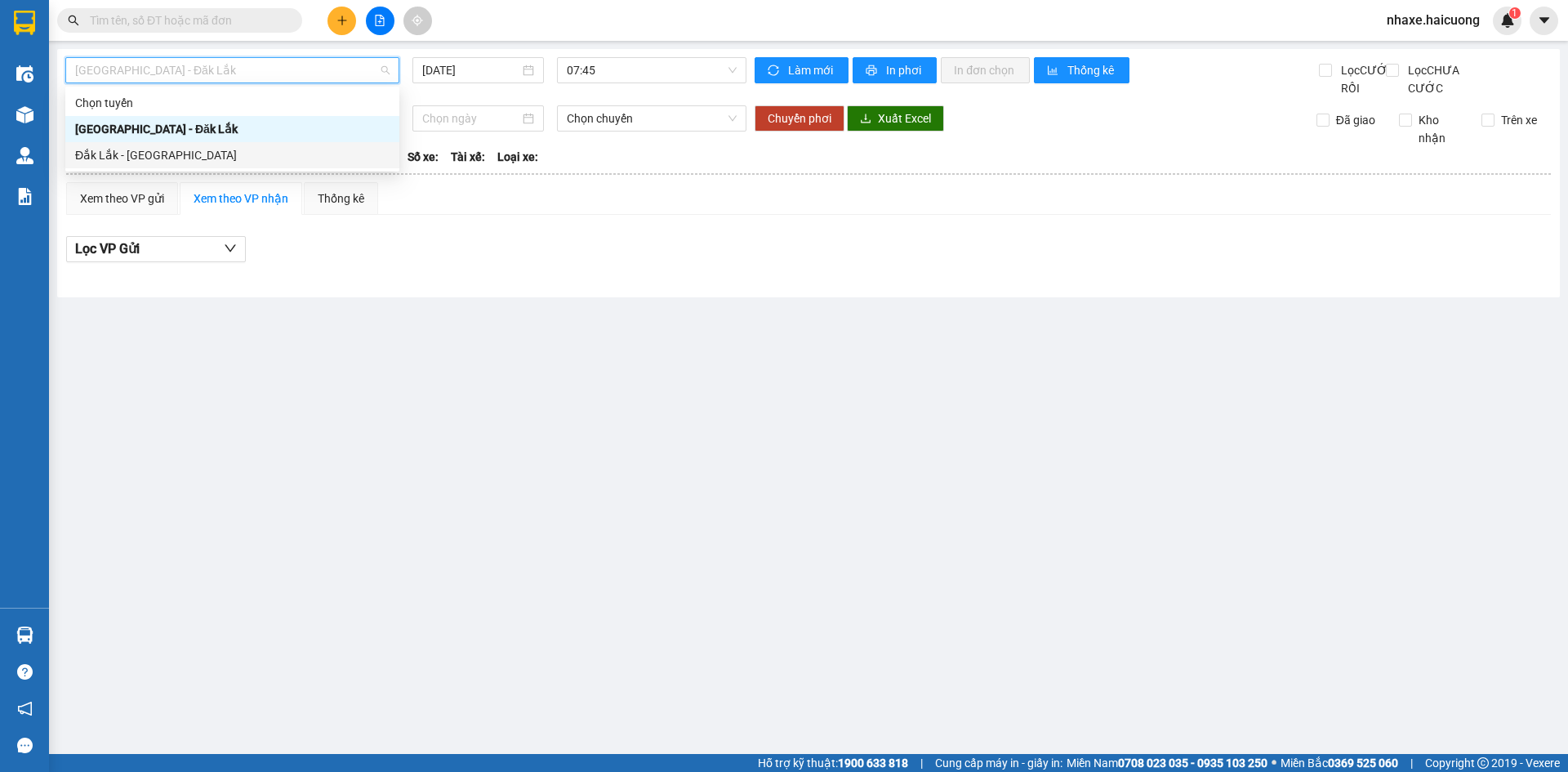
click at [149, 148] on div "Đắk Lắk - [GEOGRAPHIC_DATA]" at bounding box center [232, 155] width 314 height 18
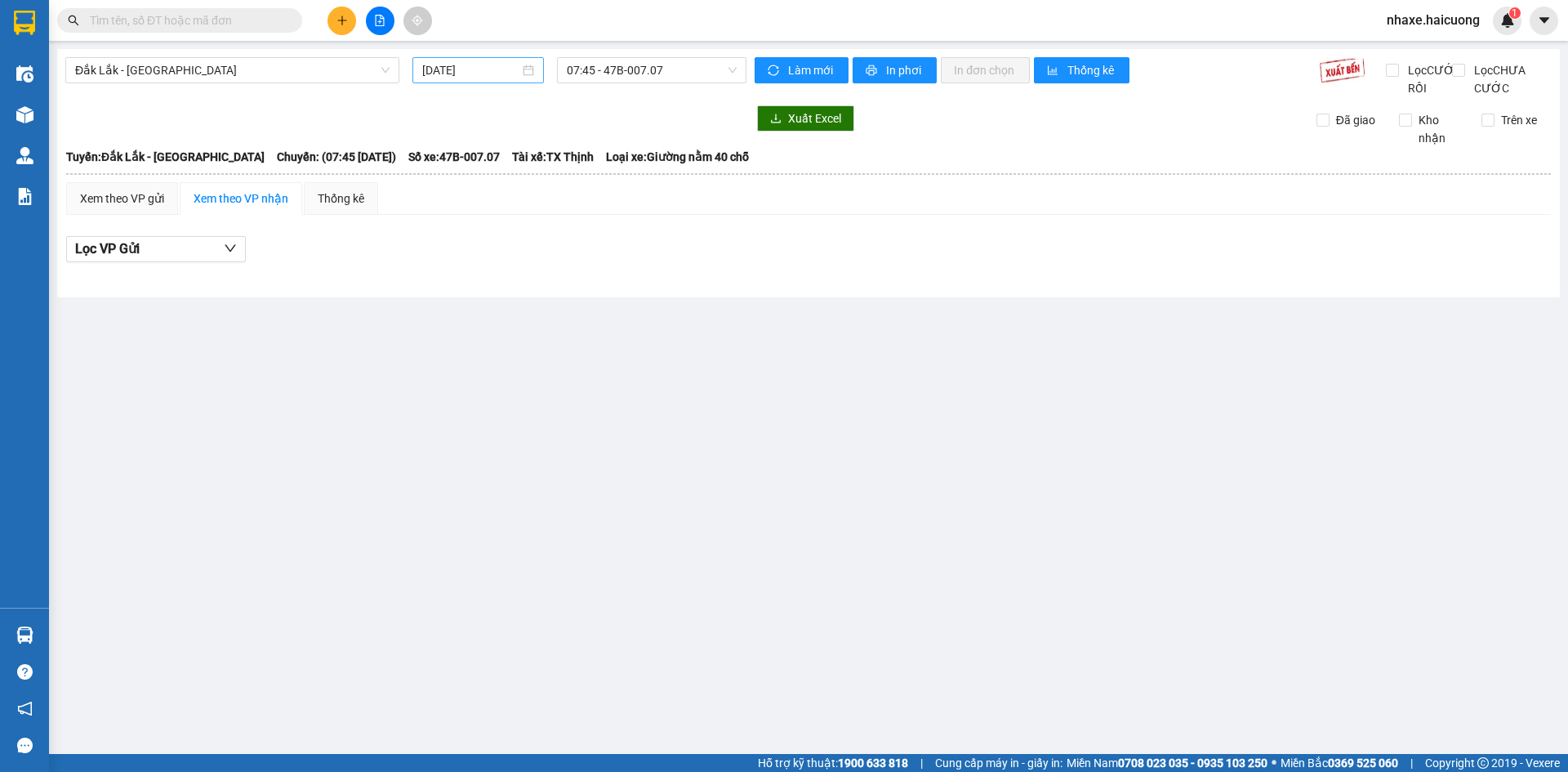
click at [533, 75] on div "[DATE]" at bounding box center [478, 70] width 112 height 18
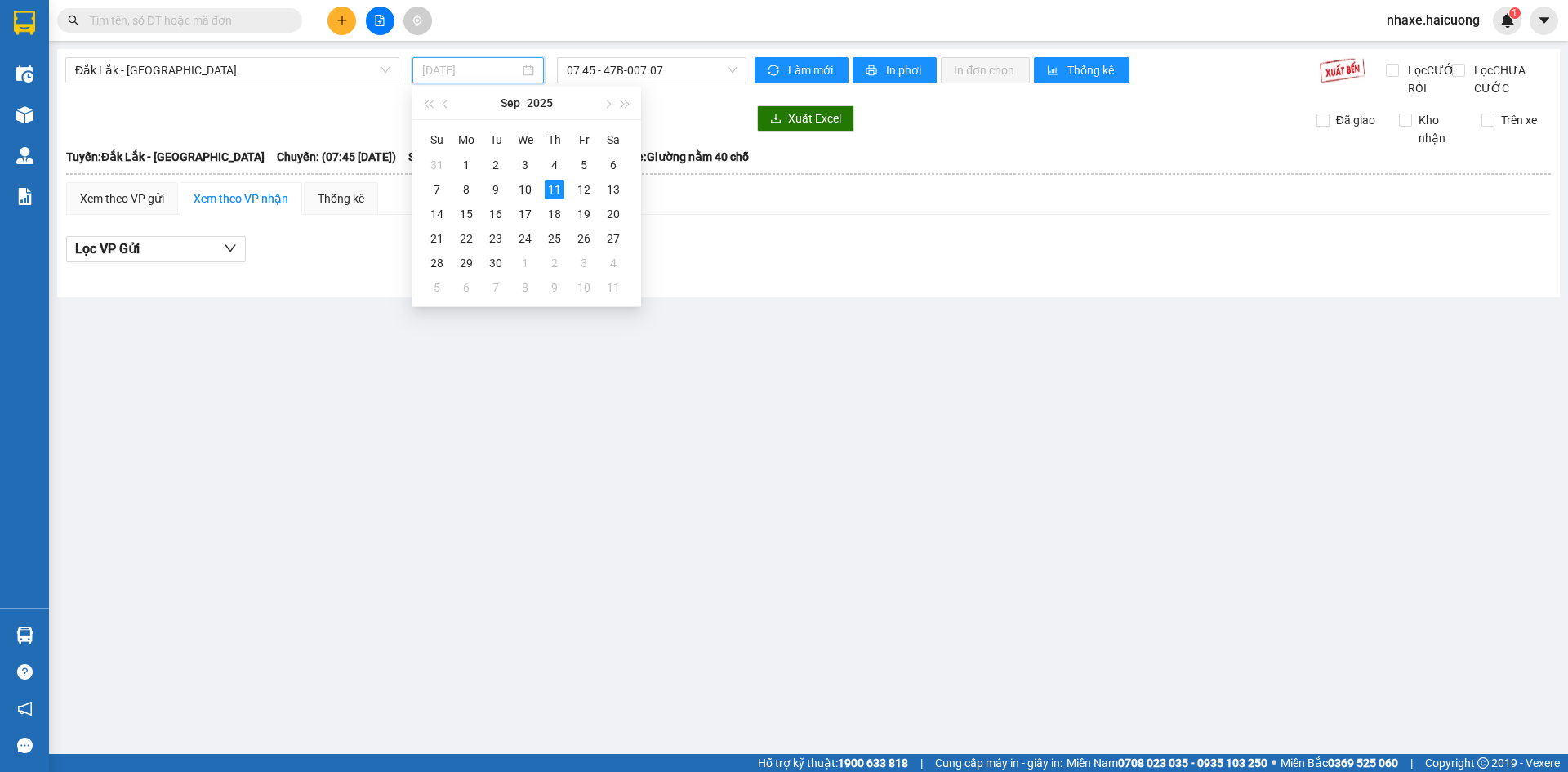
type input "[DATE]"
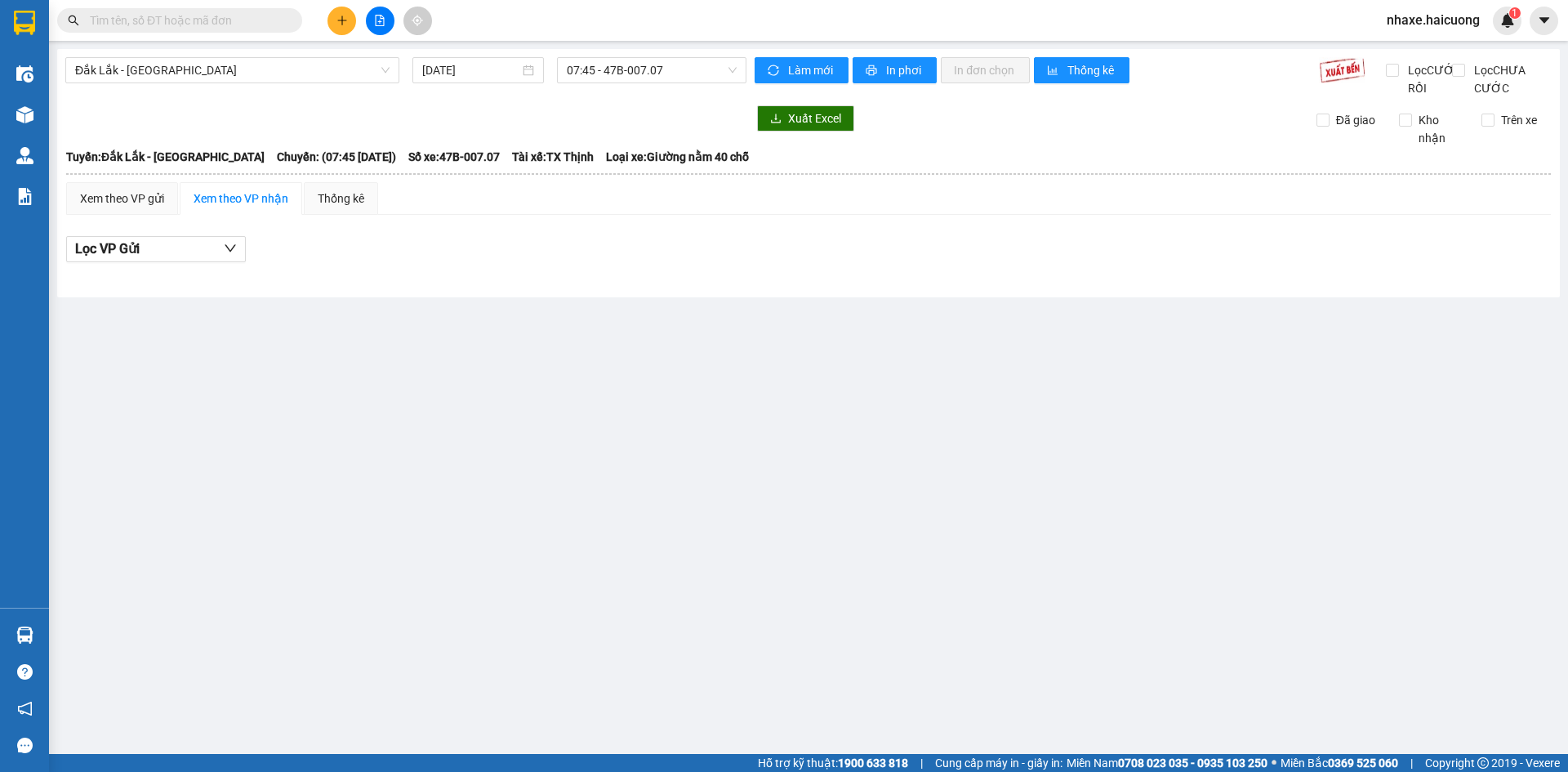
click at [350, 131] on div at bounding box center [405, 119] width 681 height 27
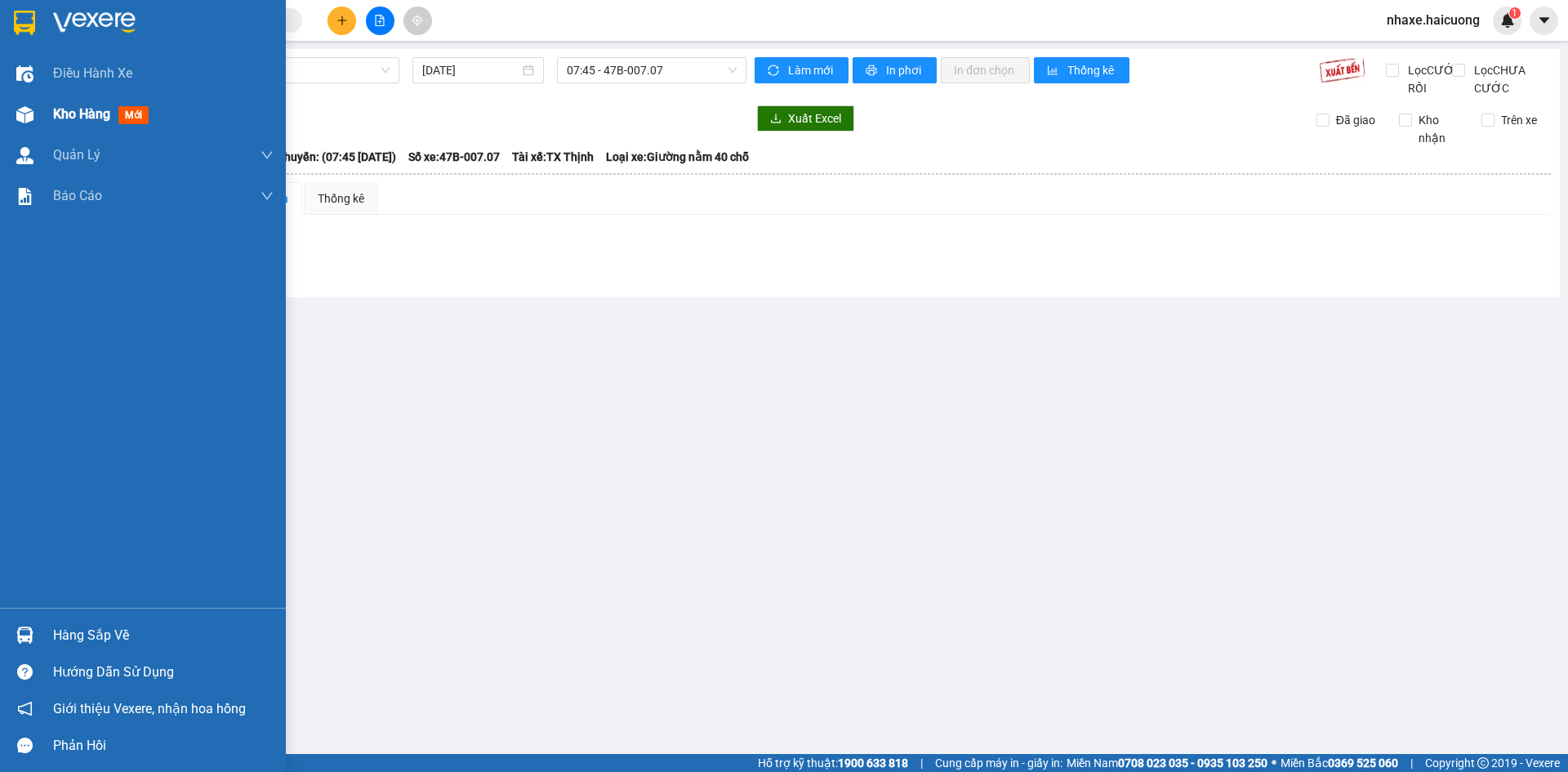
click at [38, 118] on div at bounding box center [25, 114] width 28 height 28
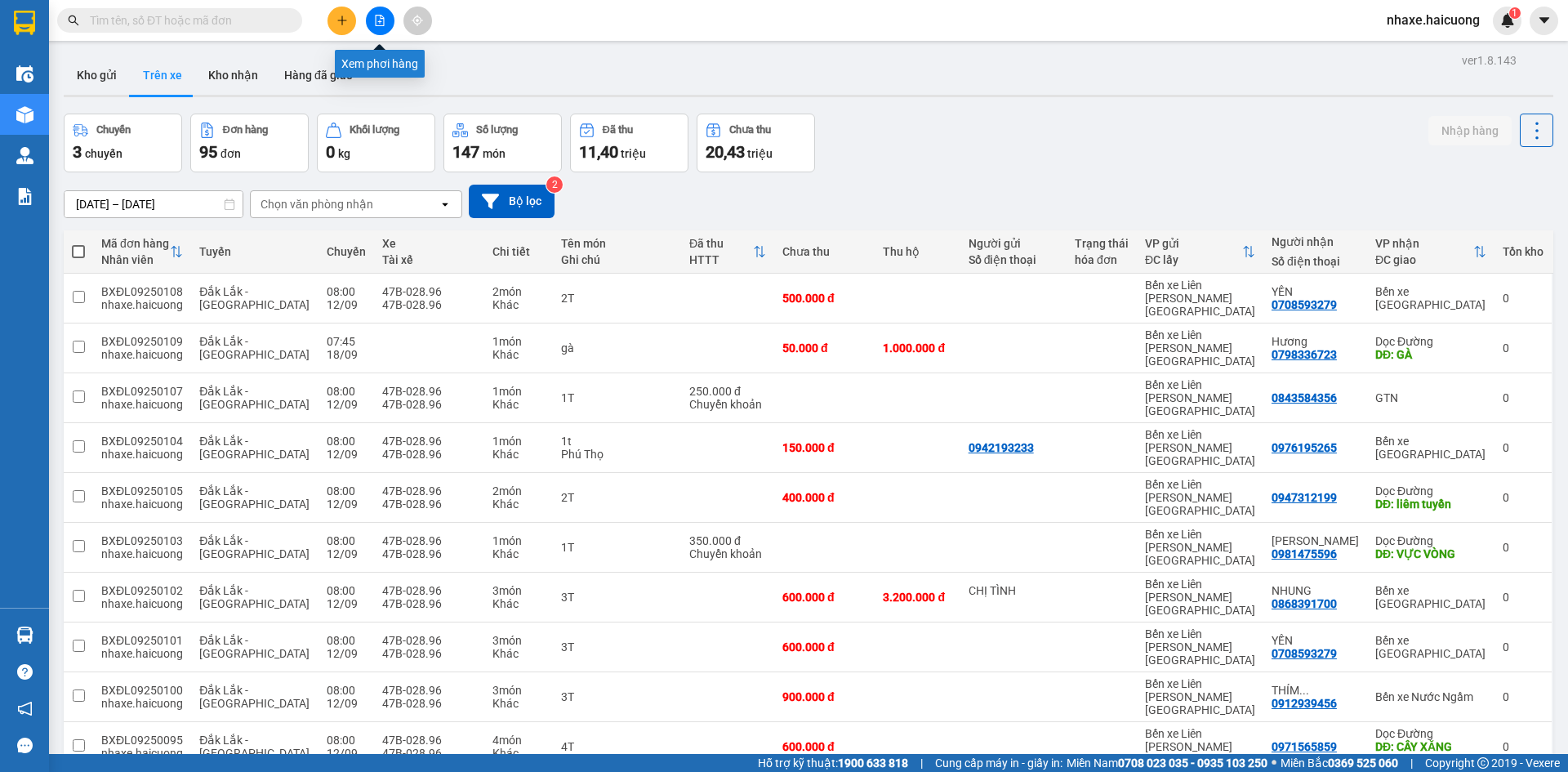
click at [387, 21] on button at bounding box center [380, 21] width 28 height 28
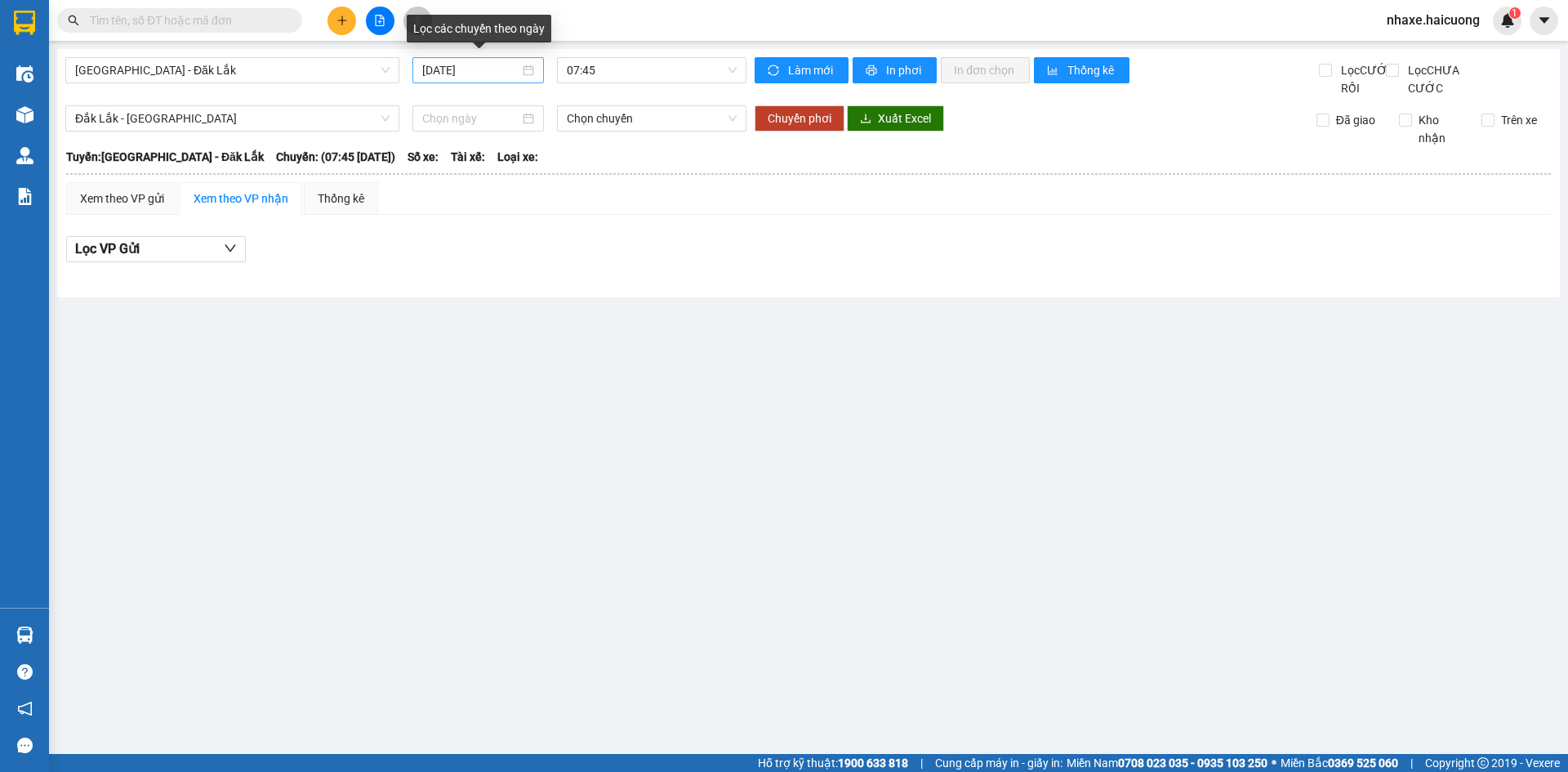
click at [532, 70] on div "[DATE]" at bounding box center [478, 70] width 112 height 18
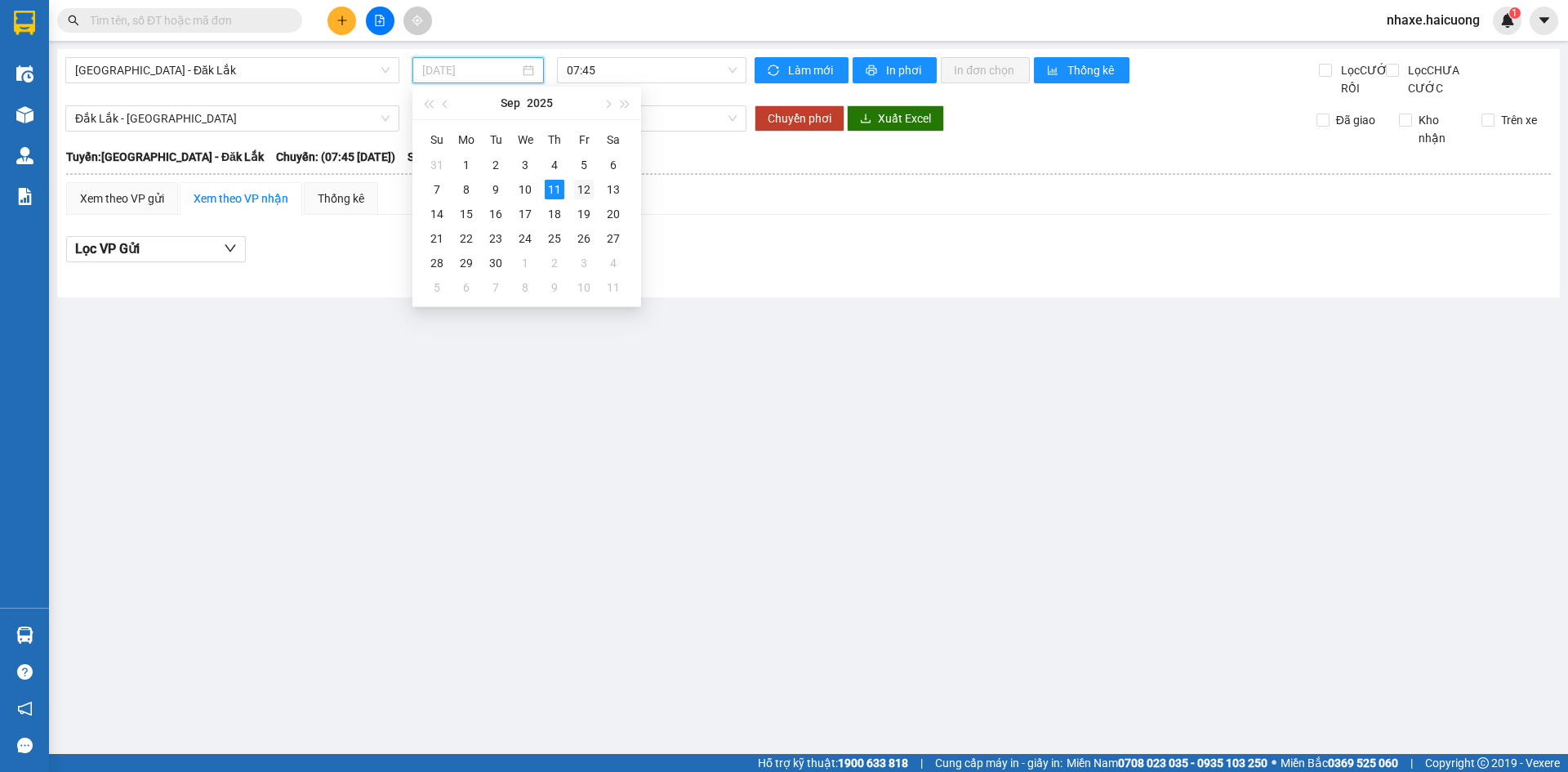
click at [590, 188] on div "12" at bounding box center [584, 190] width 20 height 20
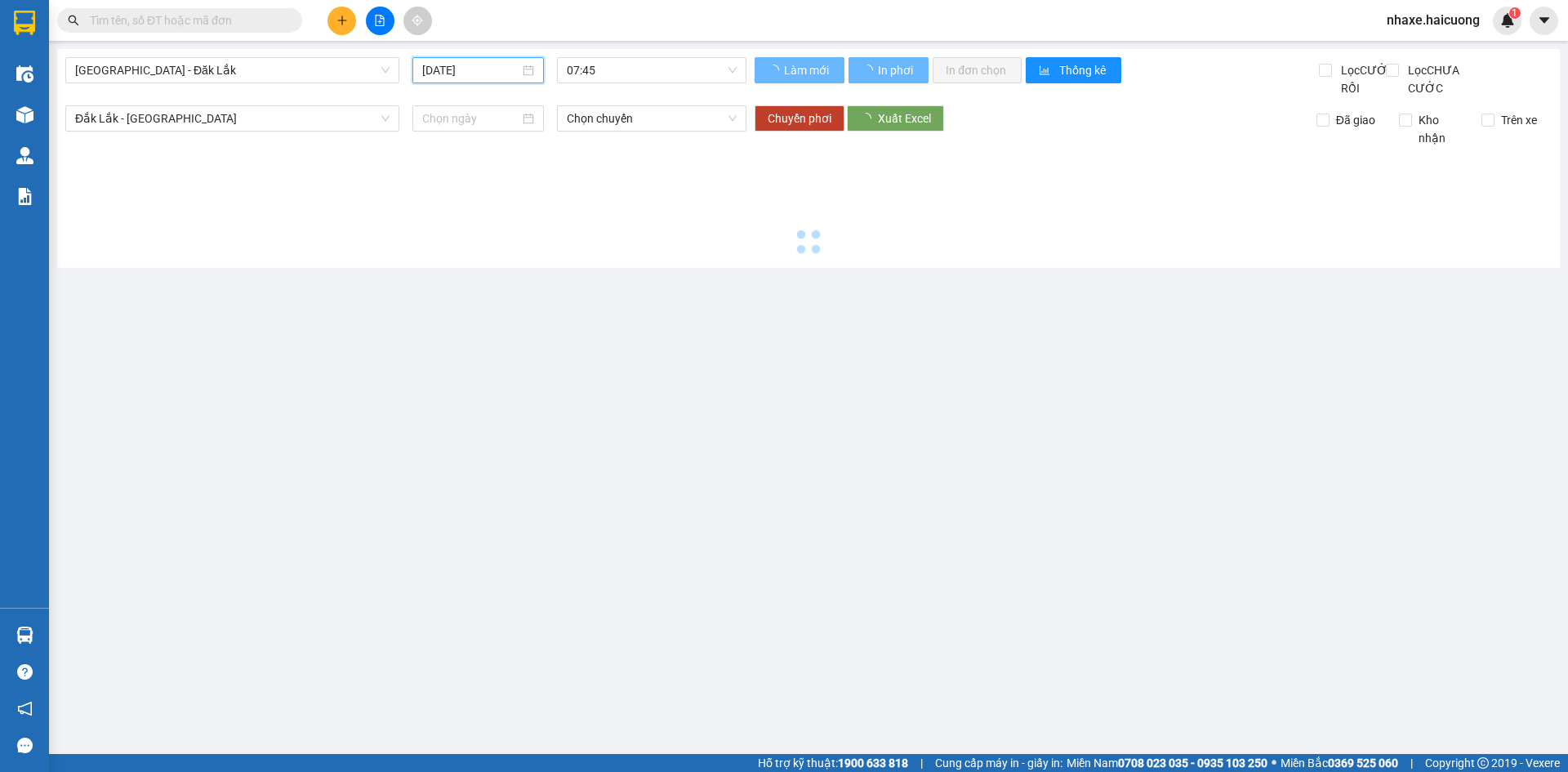
type input "[DATE]"
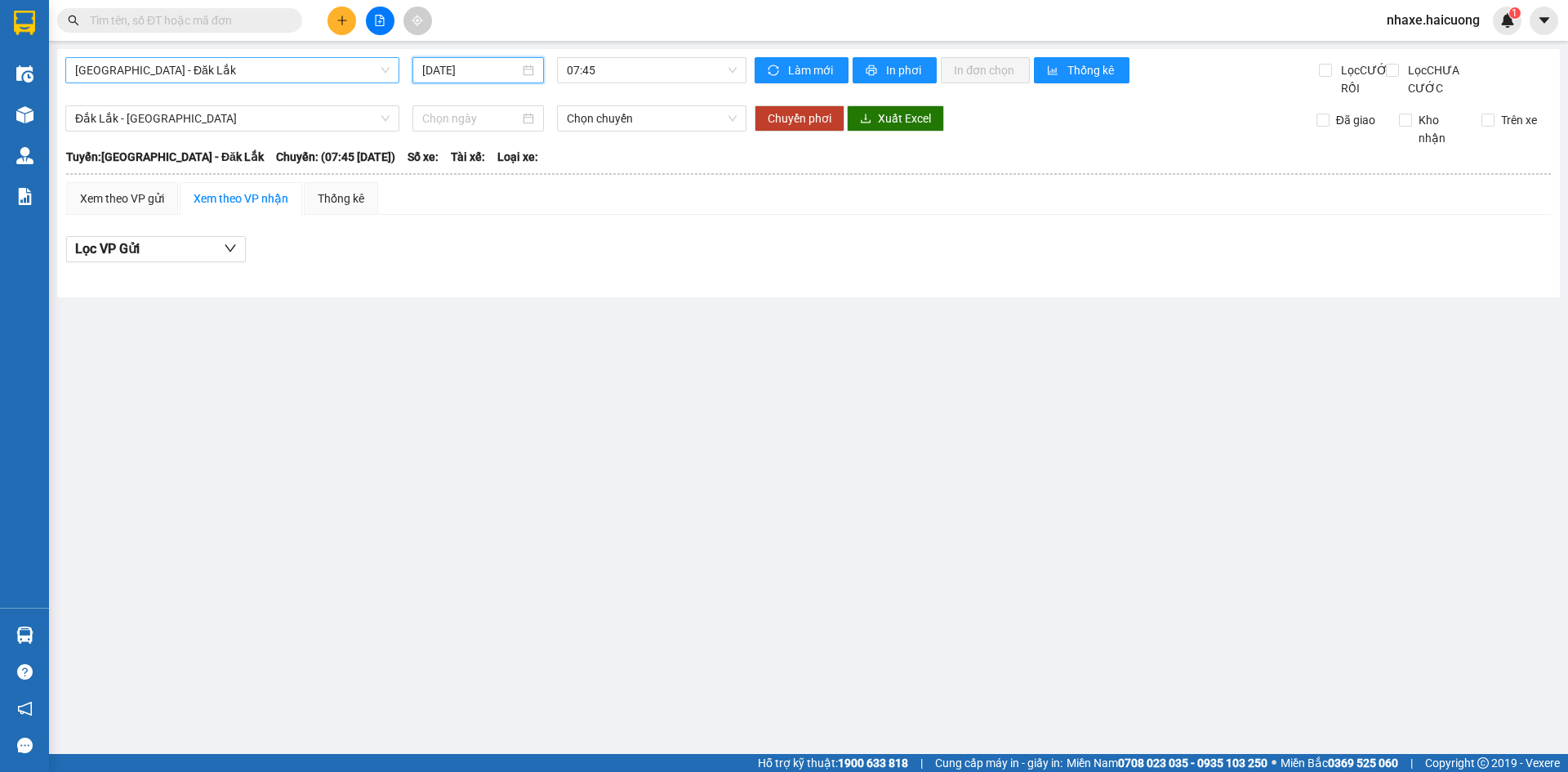
click at [386, 75] on span "[GEOGRAPHIC_DATA] - Đăk Lắk" at bounding box center [232, 70] width 314 height 25
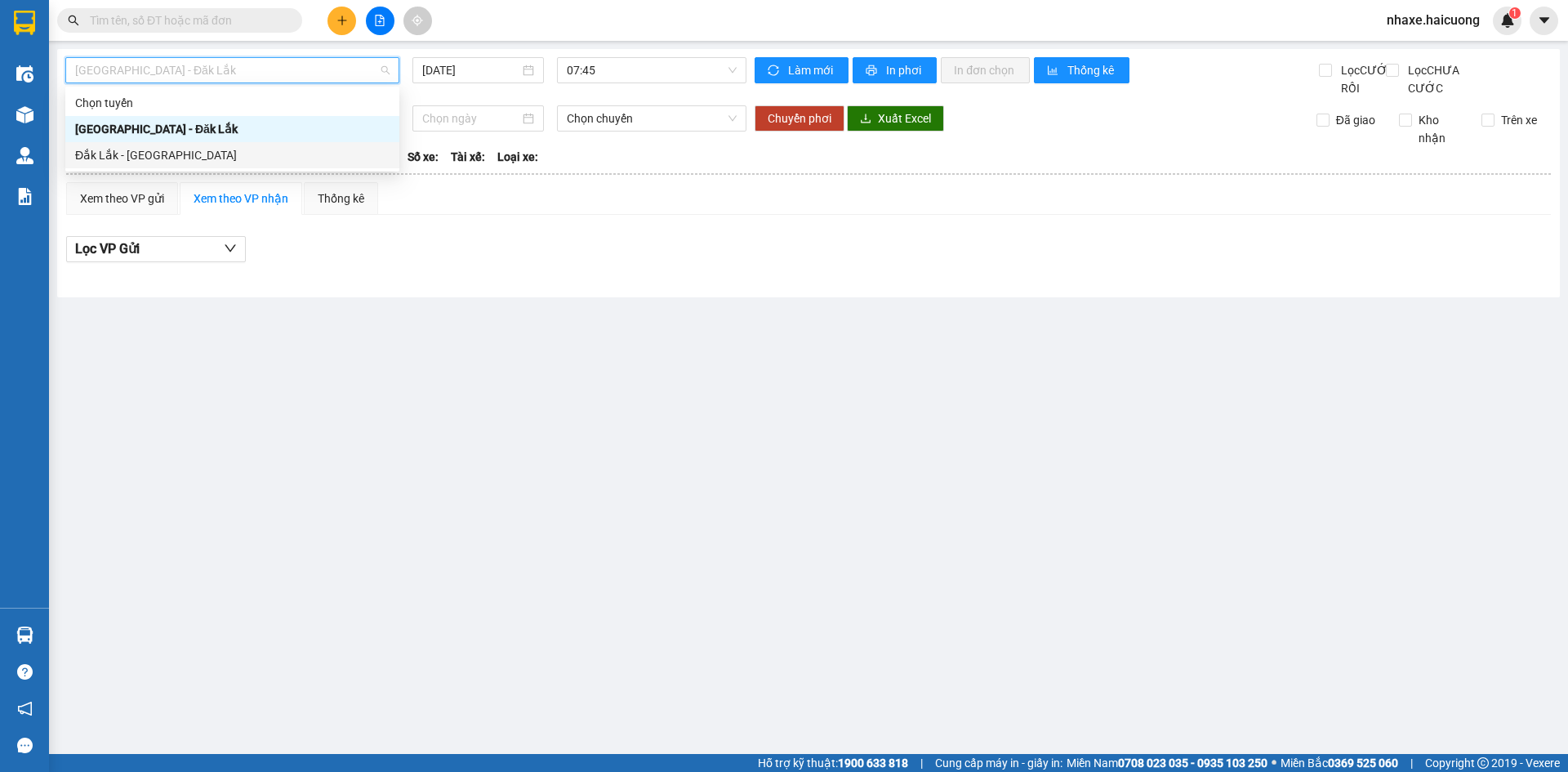
click at [195, 155] on div "Đắk Lắk - [GEOGRAPHIC_DATA]" at bounding box center [232, 155] width 314 height 18
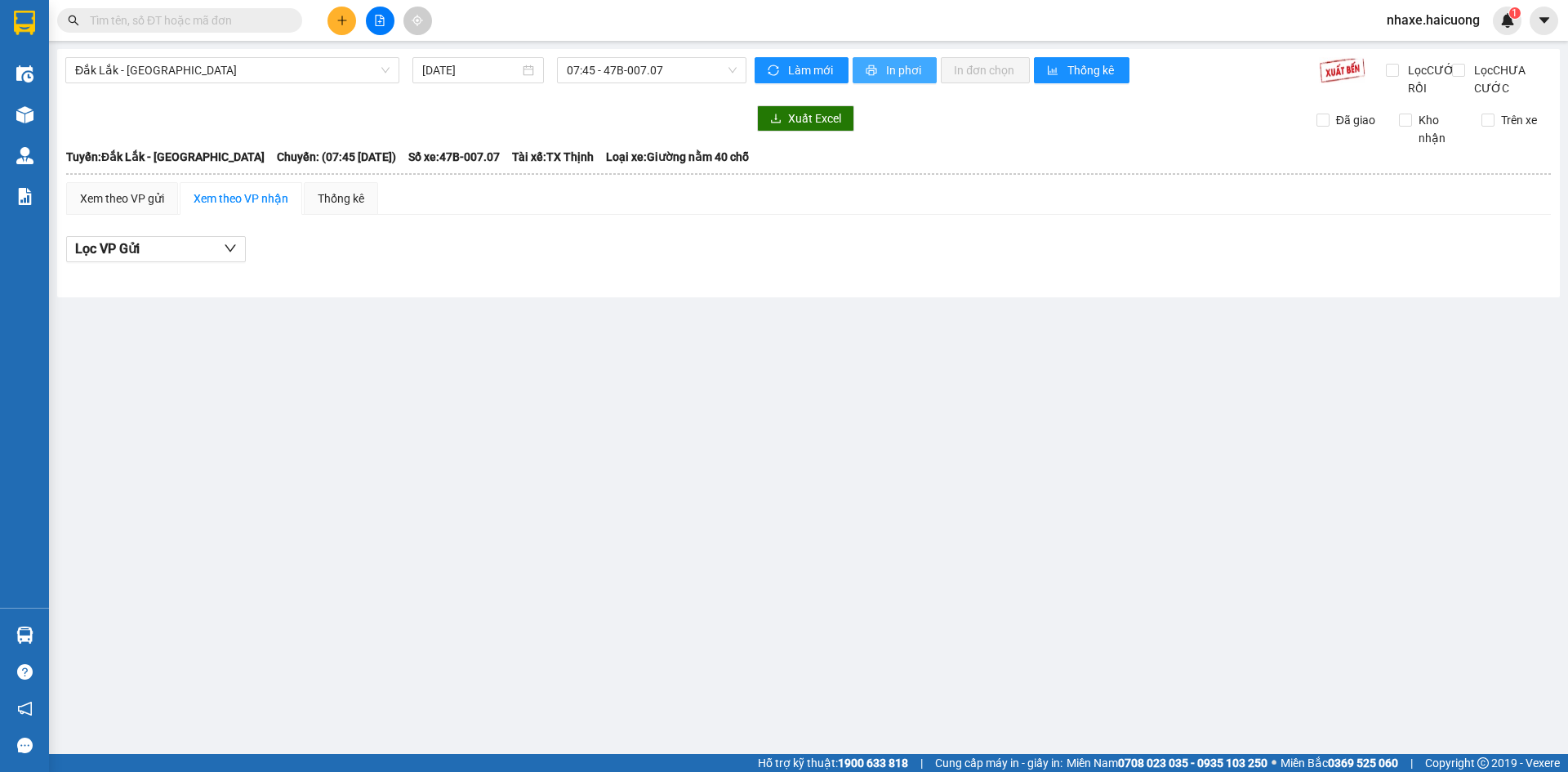
click at [920, 79] on span "In phơi" at bounding box center [905, 70] width 37 height 18
click at [527, 67] on div "[DATE]" at bounding box center [478, 70] width 112 height 18
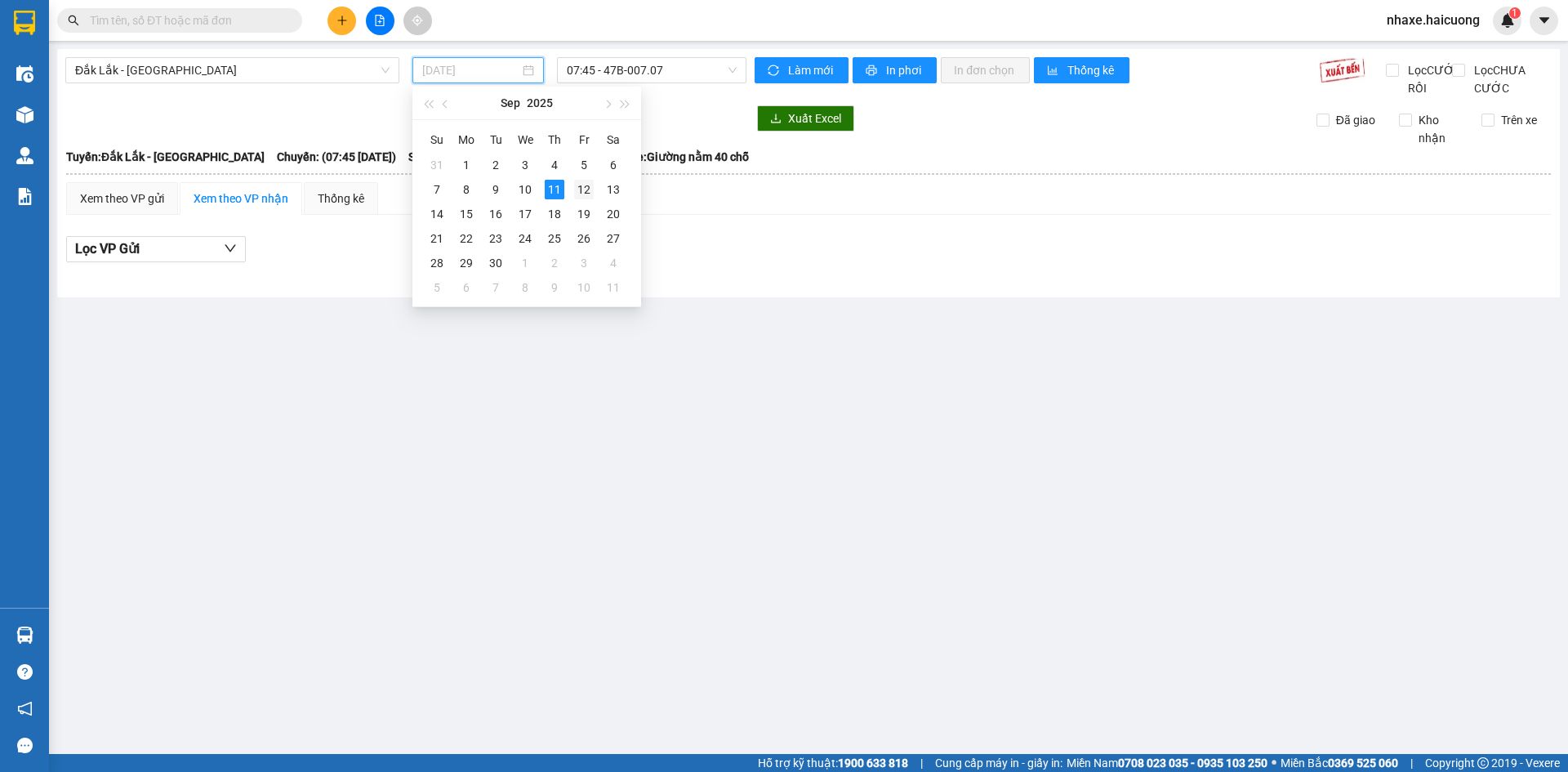
click at [593, 189] on div "12" at bounding box center [584, 190] width 20 height 20
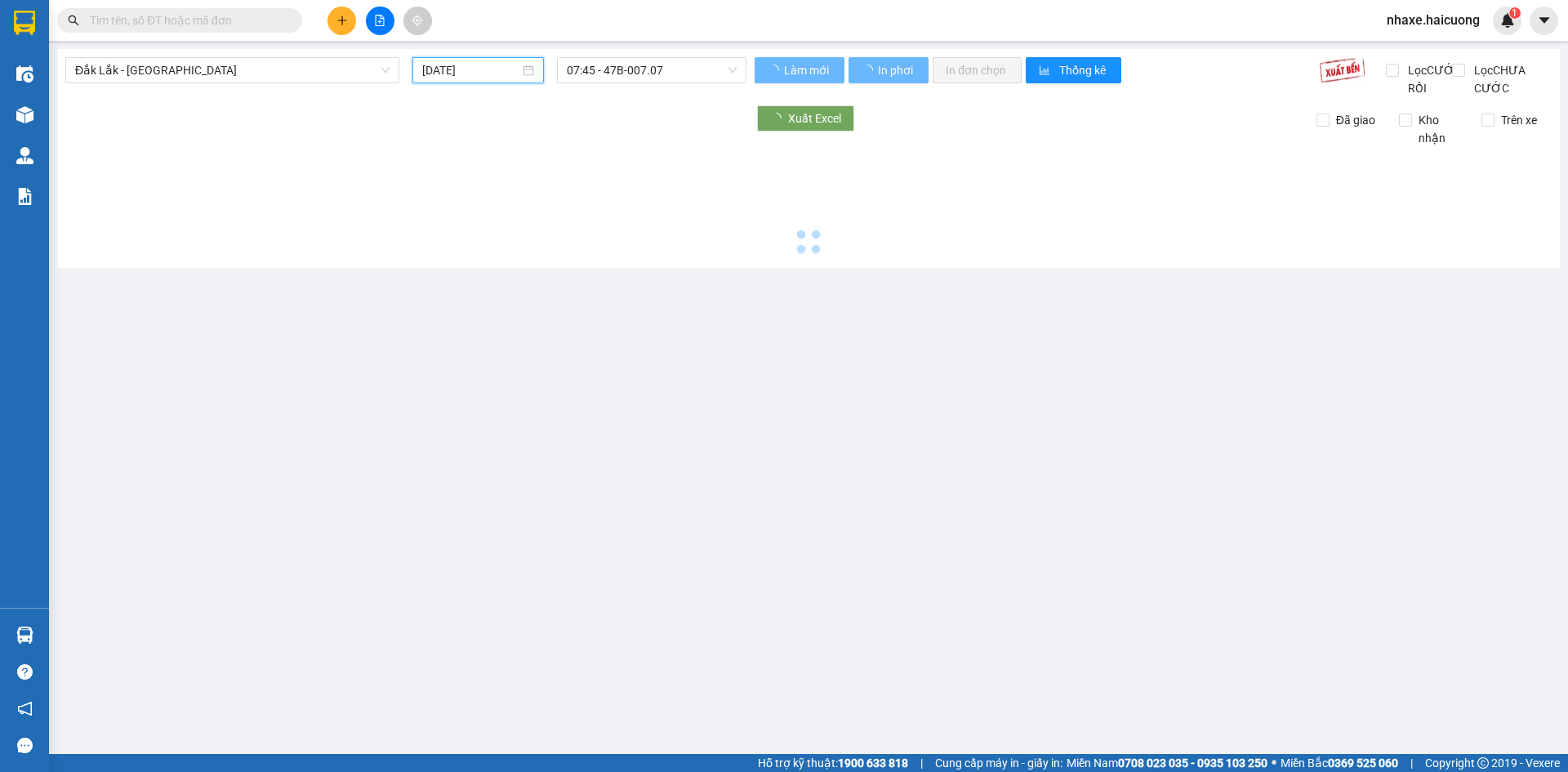
type input "[DATE]"
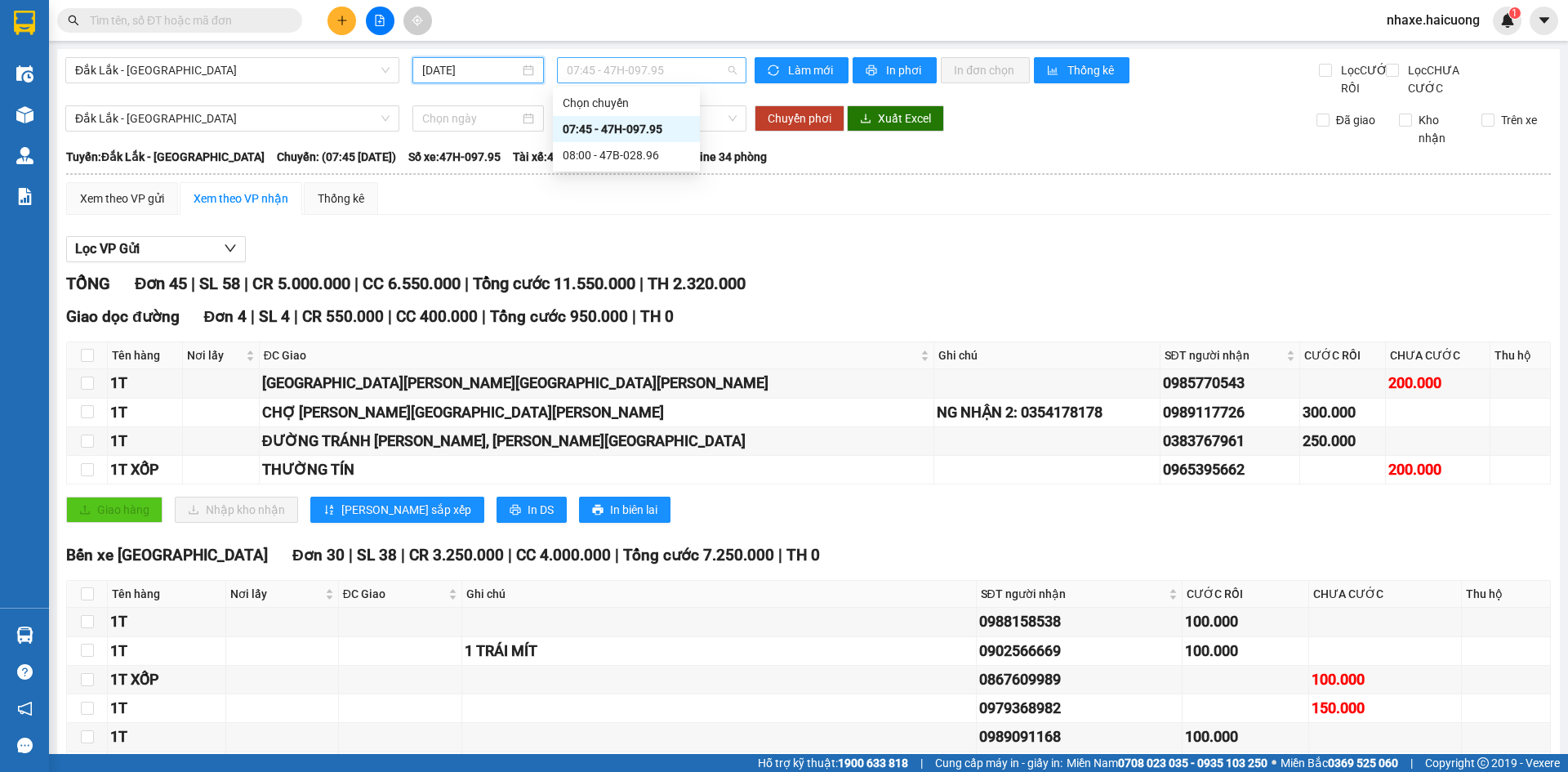
click at [728, 72] on span "07:45 - 47H-097.95" at bounding box center [651, 70] width 170 height 25
click at [643, 152] on div "08:00 - 47B-028.96" at bounding box center [627, 155] width 128 height 18
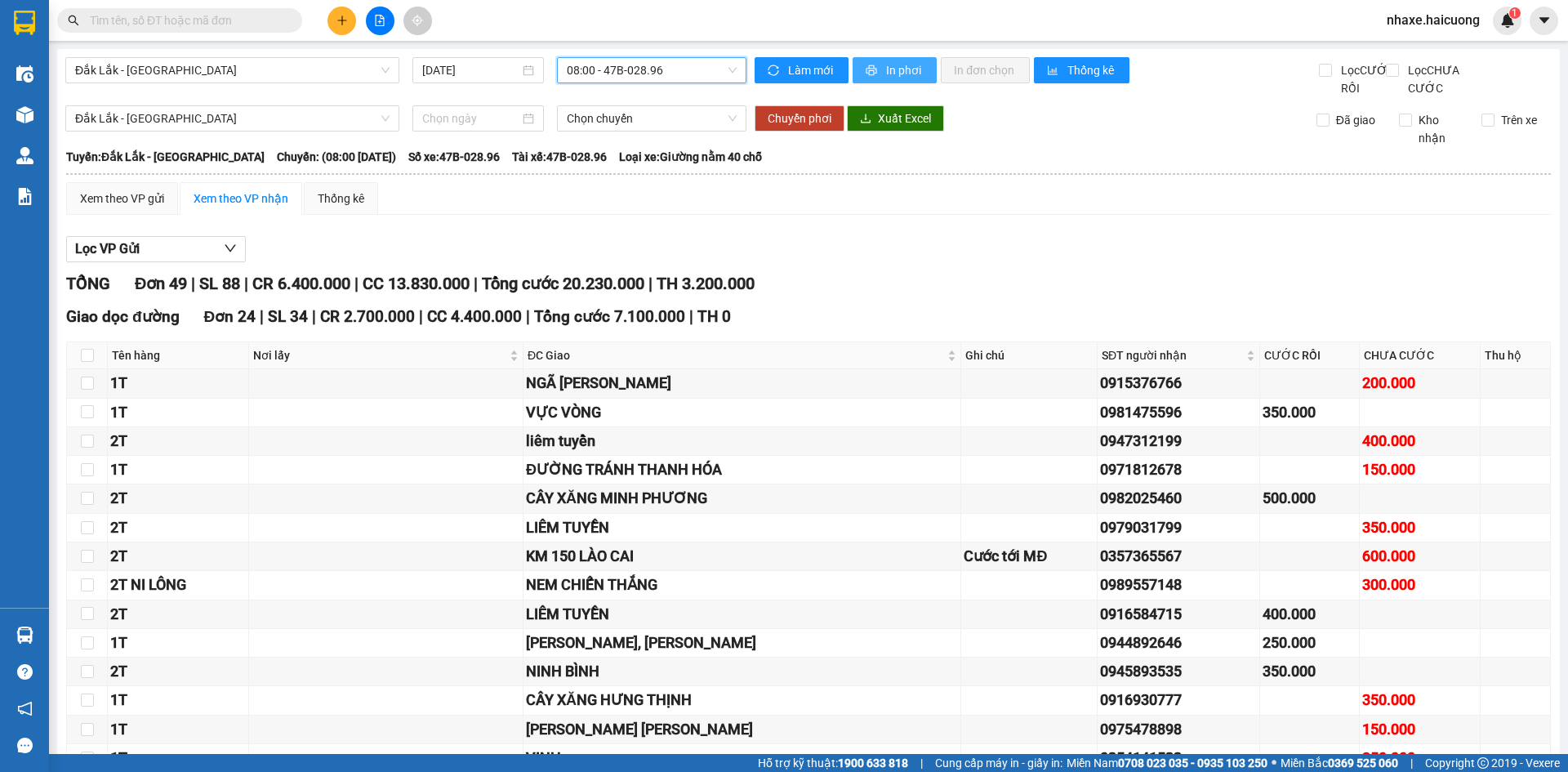
click at [886, 74] on span "In phơi" at bounding box center [905, 70] width 37 height 18
click at [901, 72] on span "In phơi" at bounding box center [905, 70] width 37 height 18
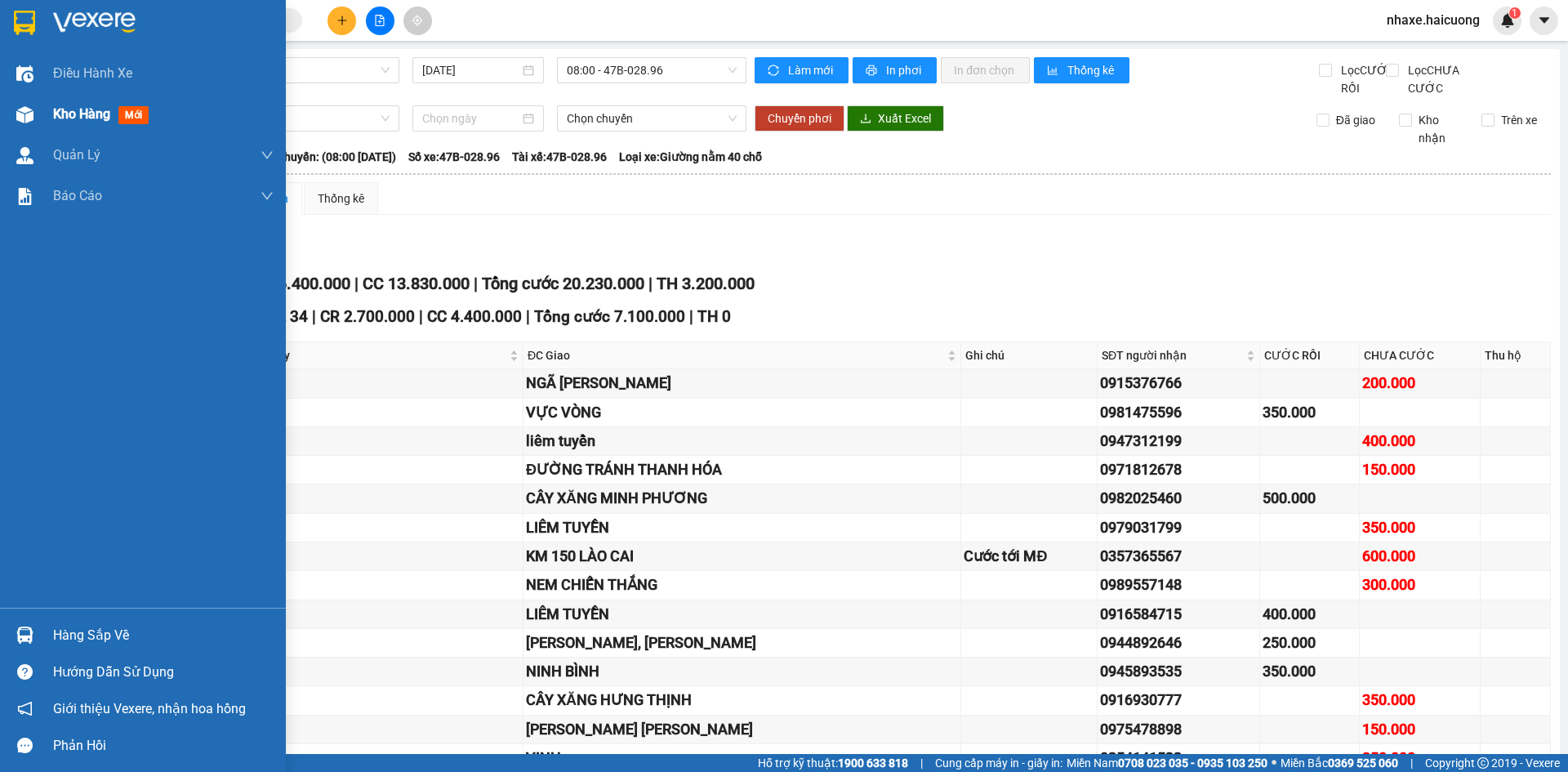
click at [38, 114] on div at bounding box center [25, 114] width 28 height 28
